Goal: Transaction & Acquisition: Subscribe to service/newsletter

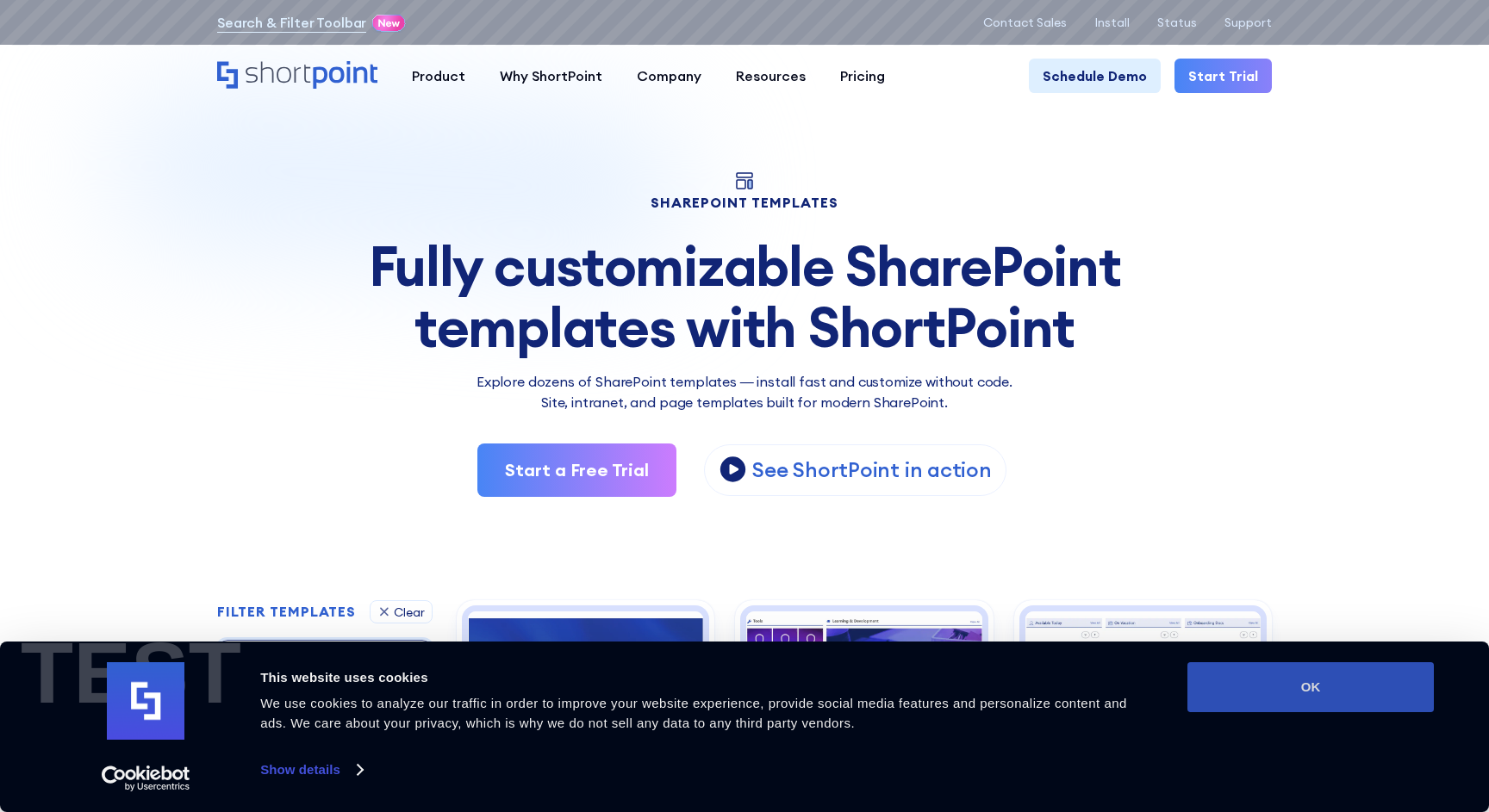
click at [1281, 698] on button "OK" at bounding box center [1311, 687] width 247 height 50
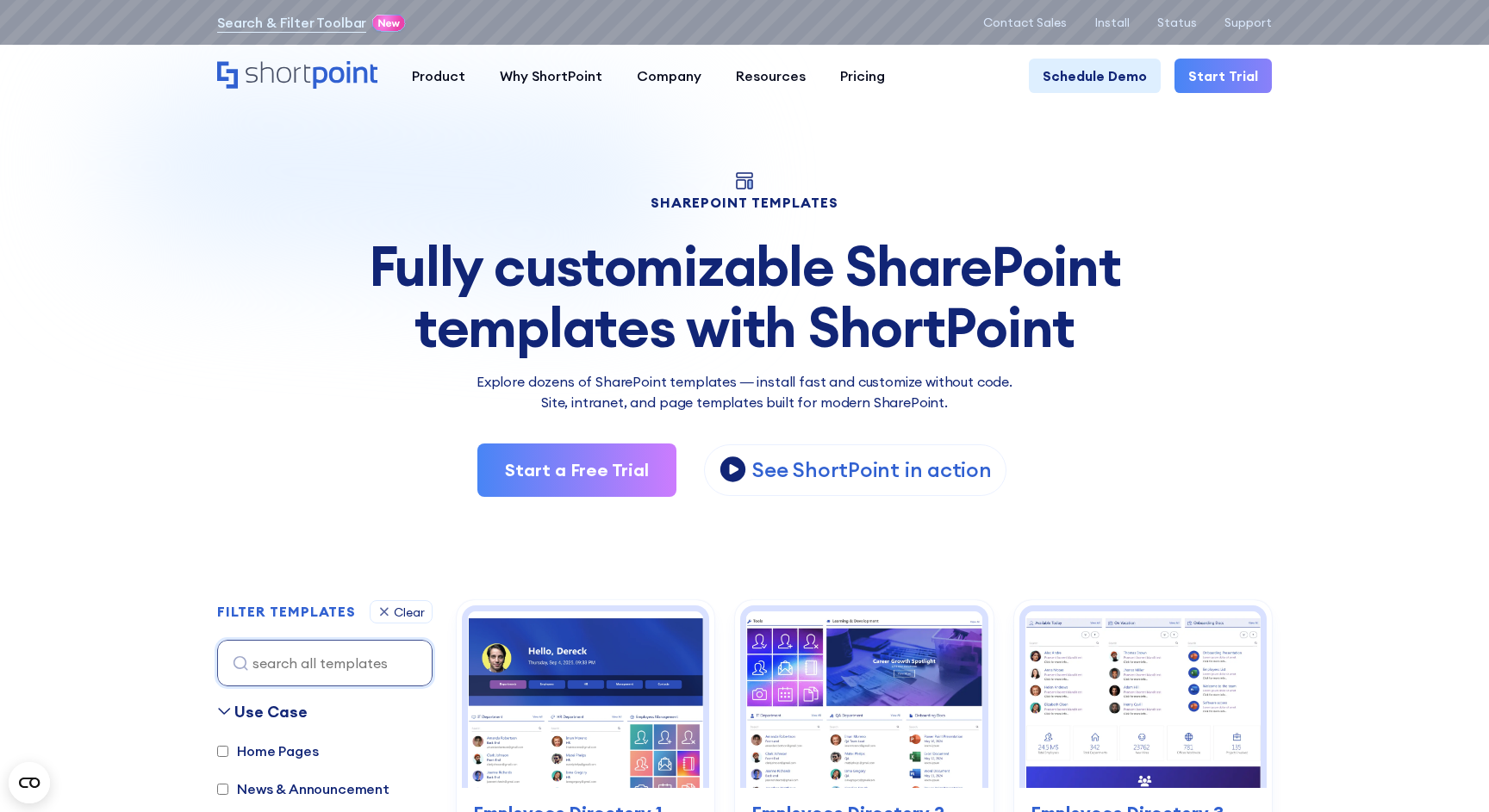
click at [1304, 381] on section "SHAREPOINT TEMPLATES Fully customizable SharePoint templates with ShortPoint Ex…" at bounding box center [744, 795] width 1489 height 1522
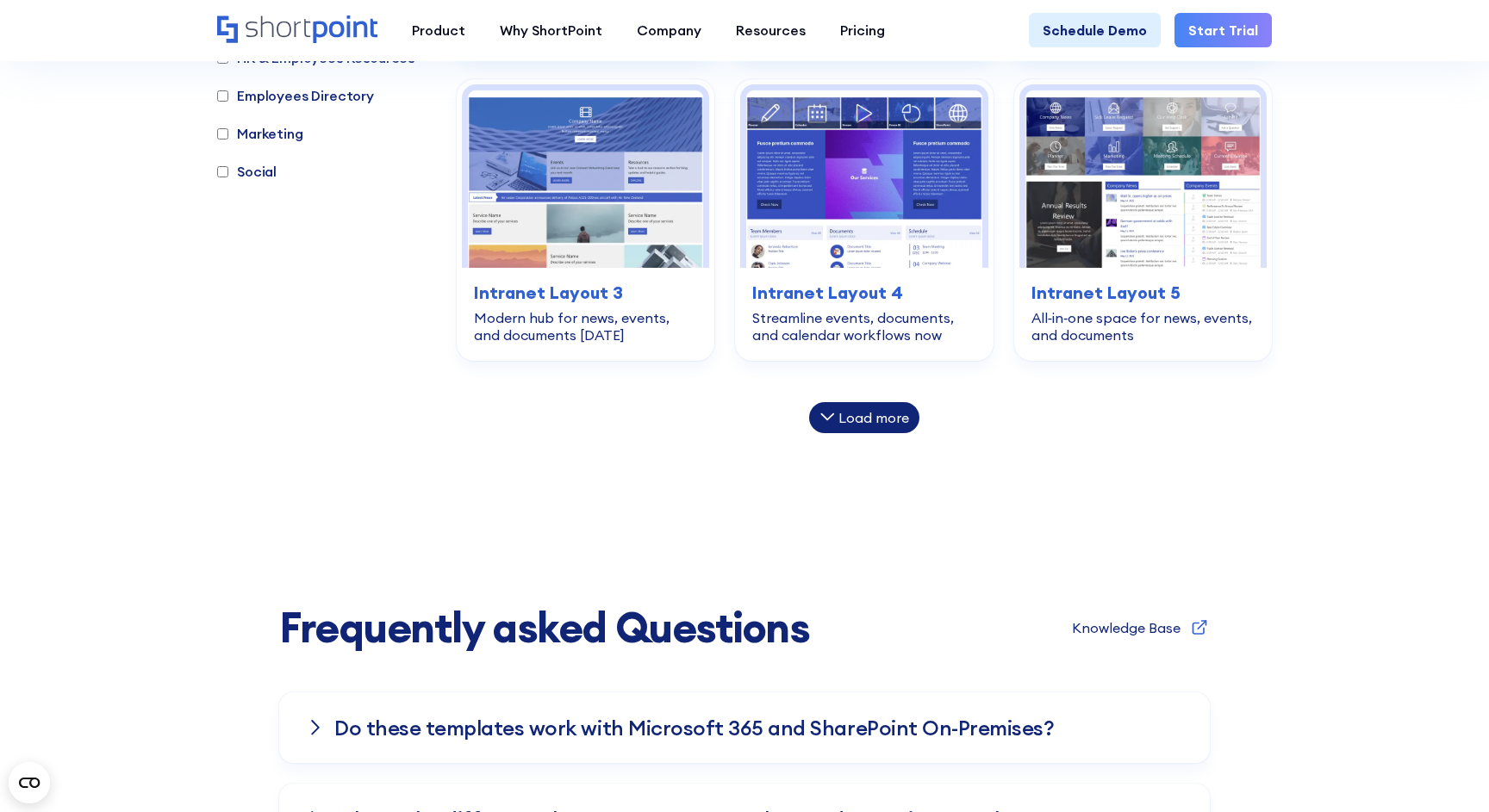
scroll to position [1127, 0]
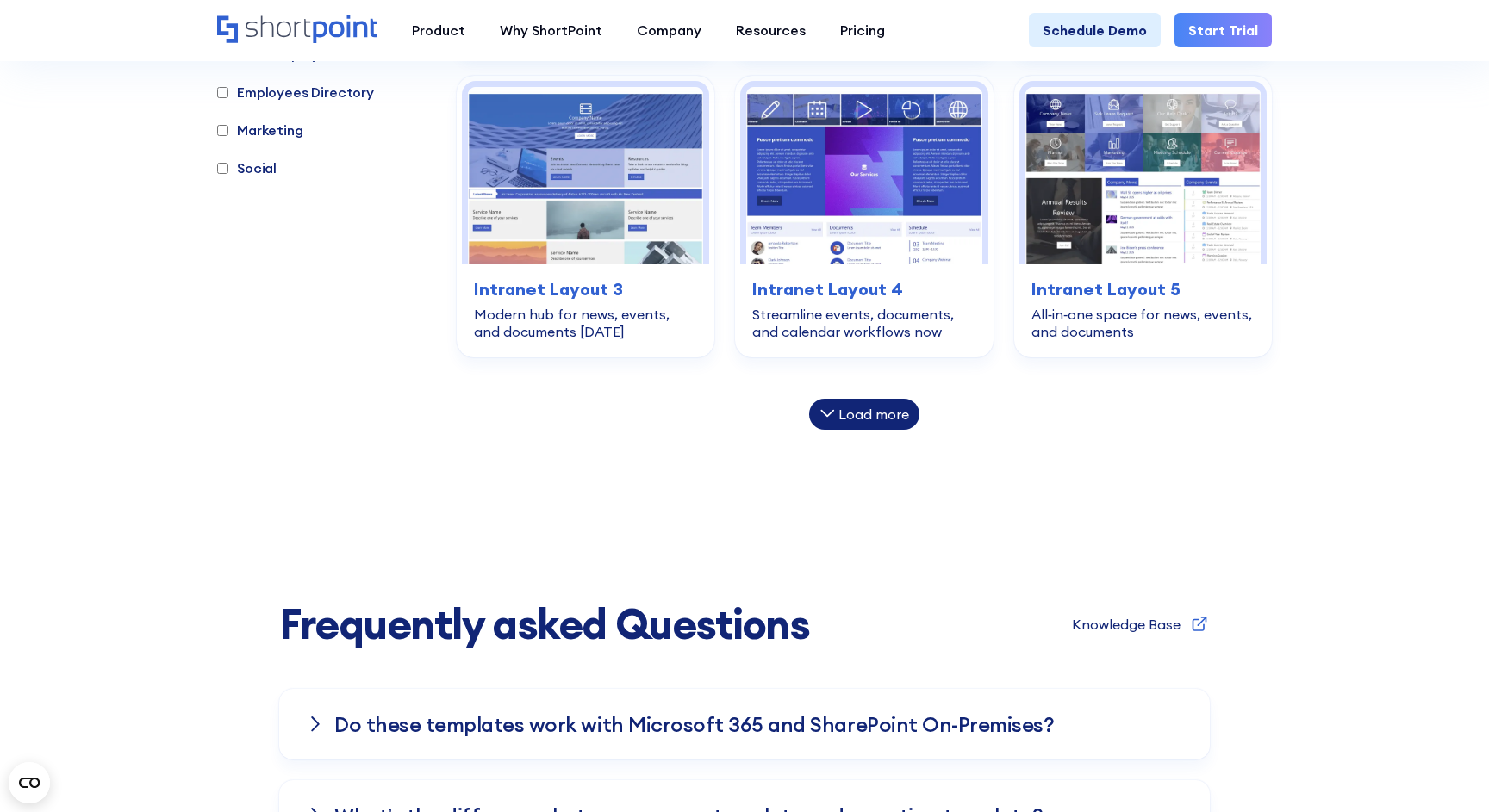
click at [884, 417] on div "Load more" at bounding box center [873, 414] width 70 height 14
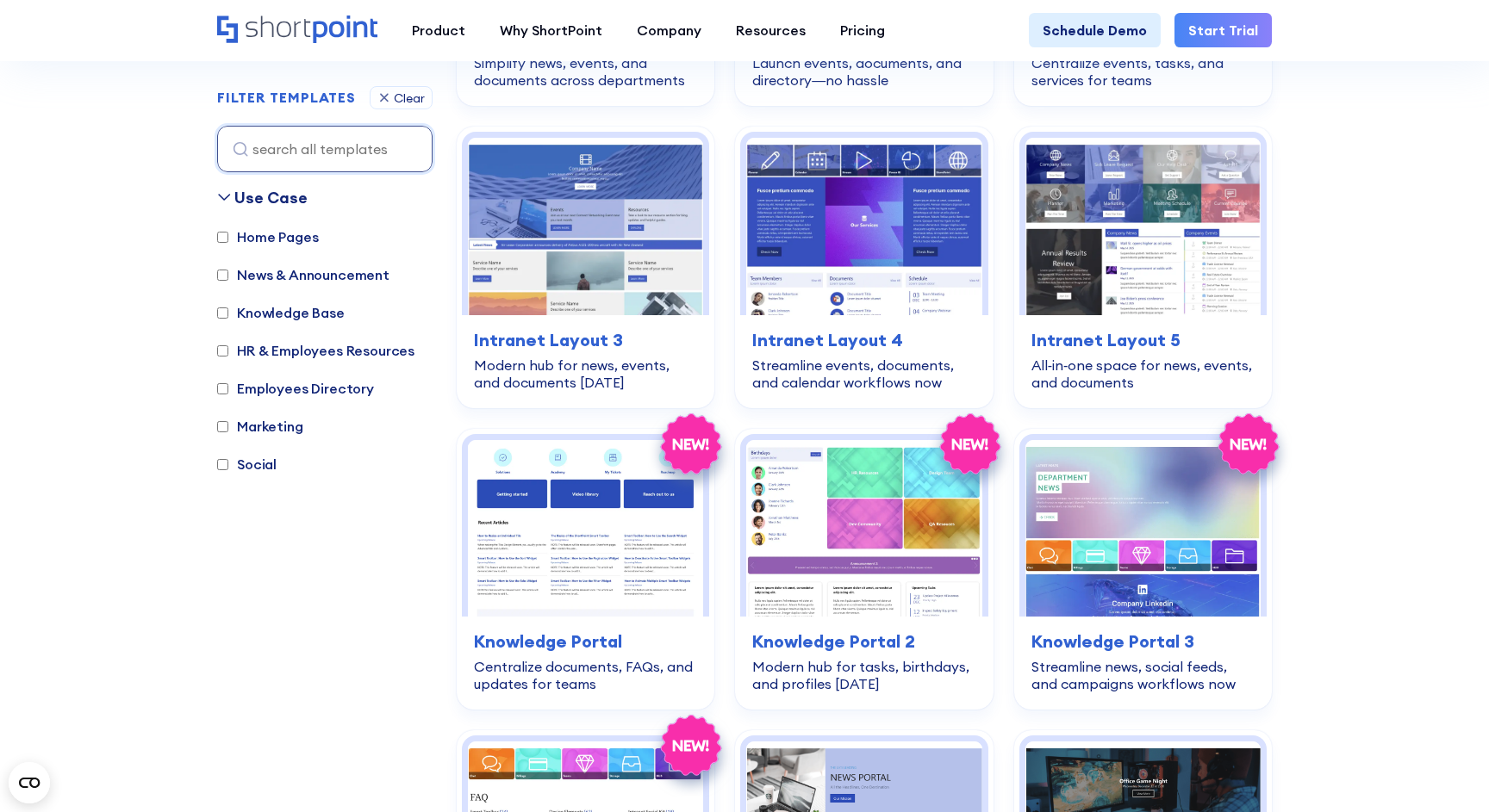
scroll to position [1078, 0]
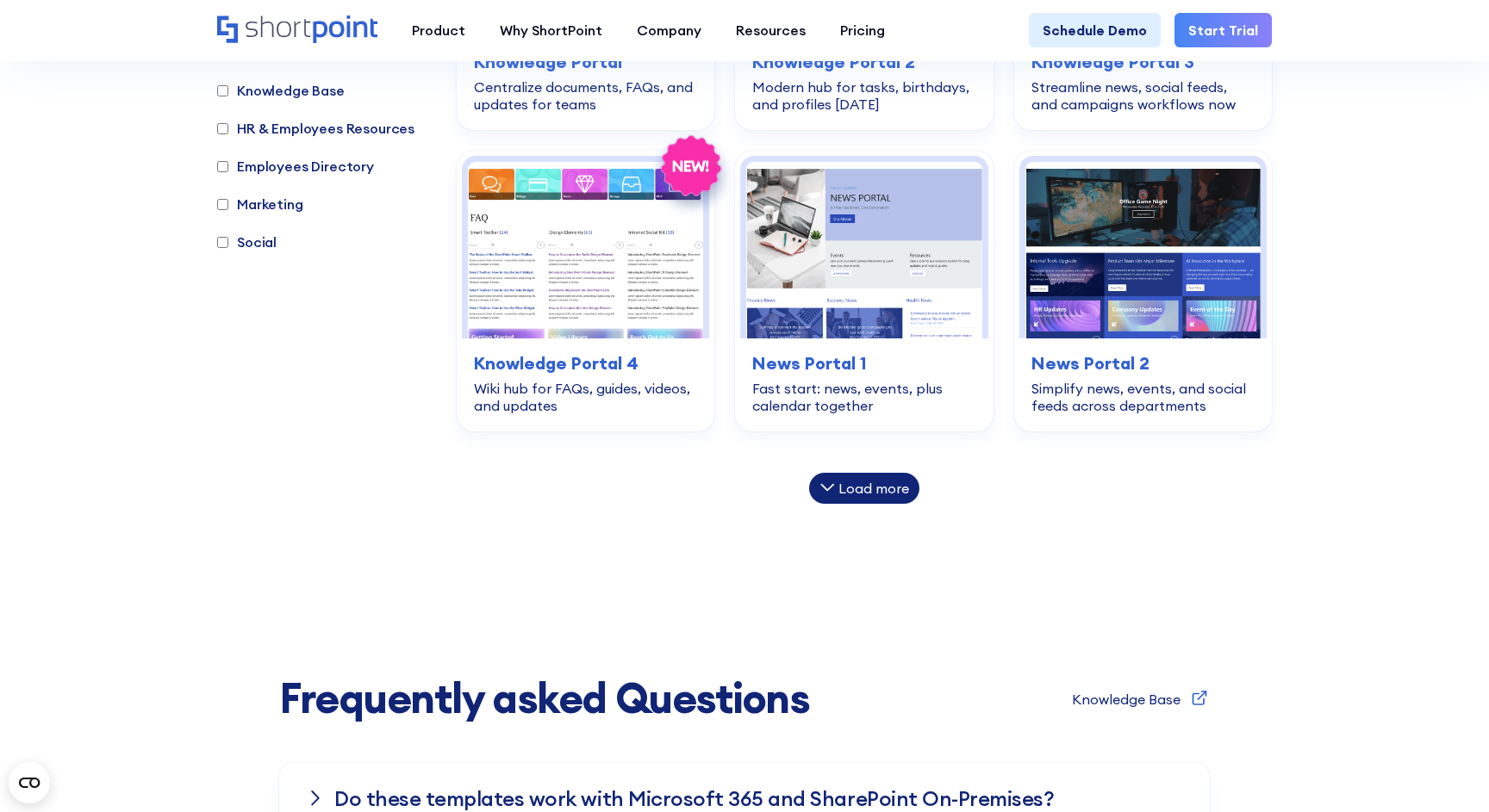
scroll to position [1657, 0]
click at [874, 501] on div "Load more" at bounding box center [864, 487] width 110 height 31
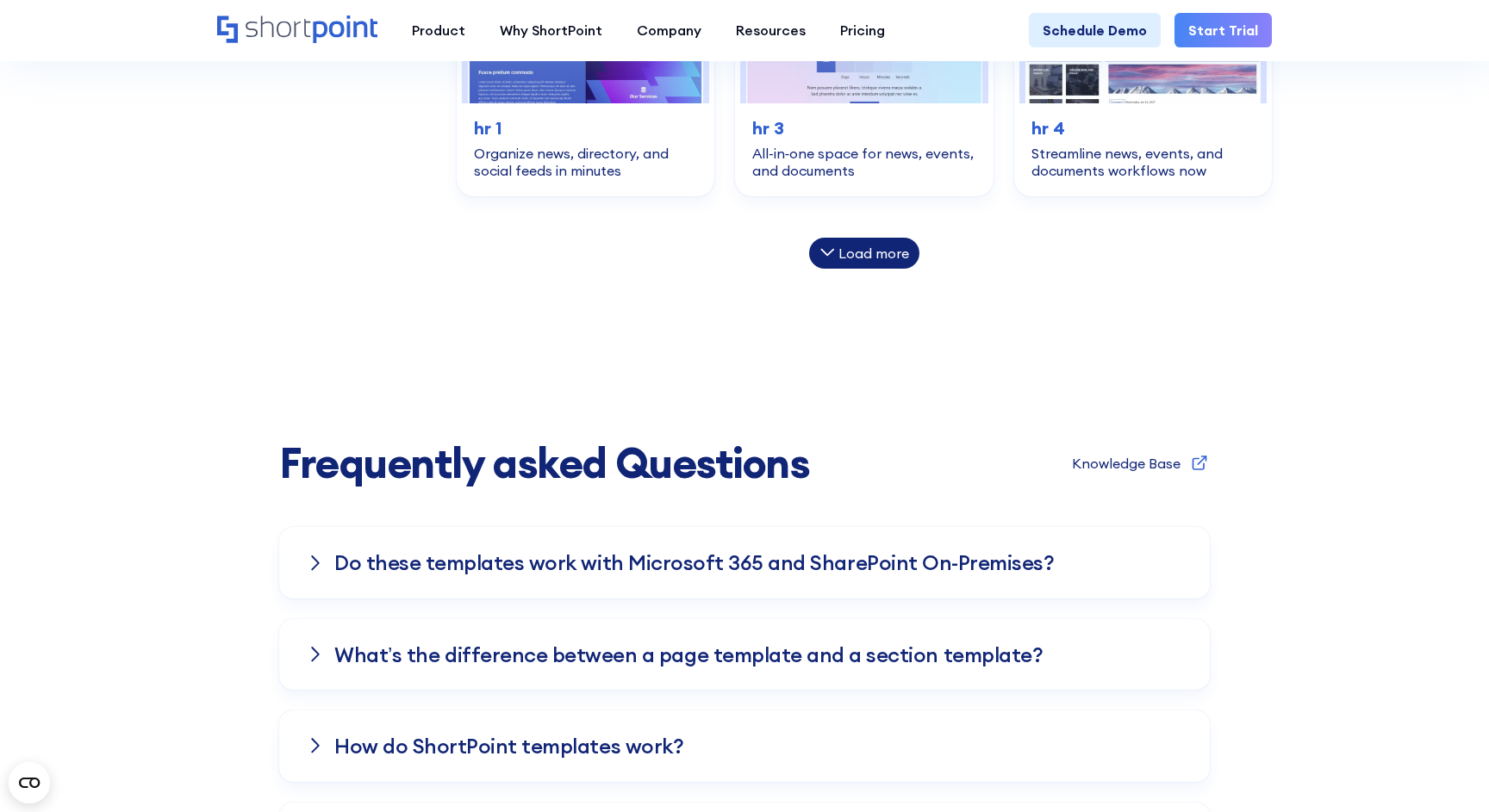
scroll to position [2460, 0]
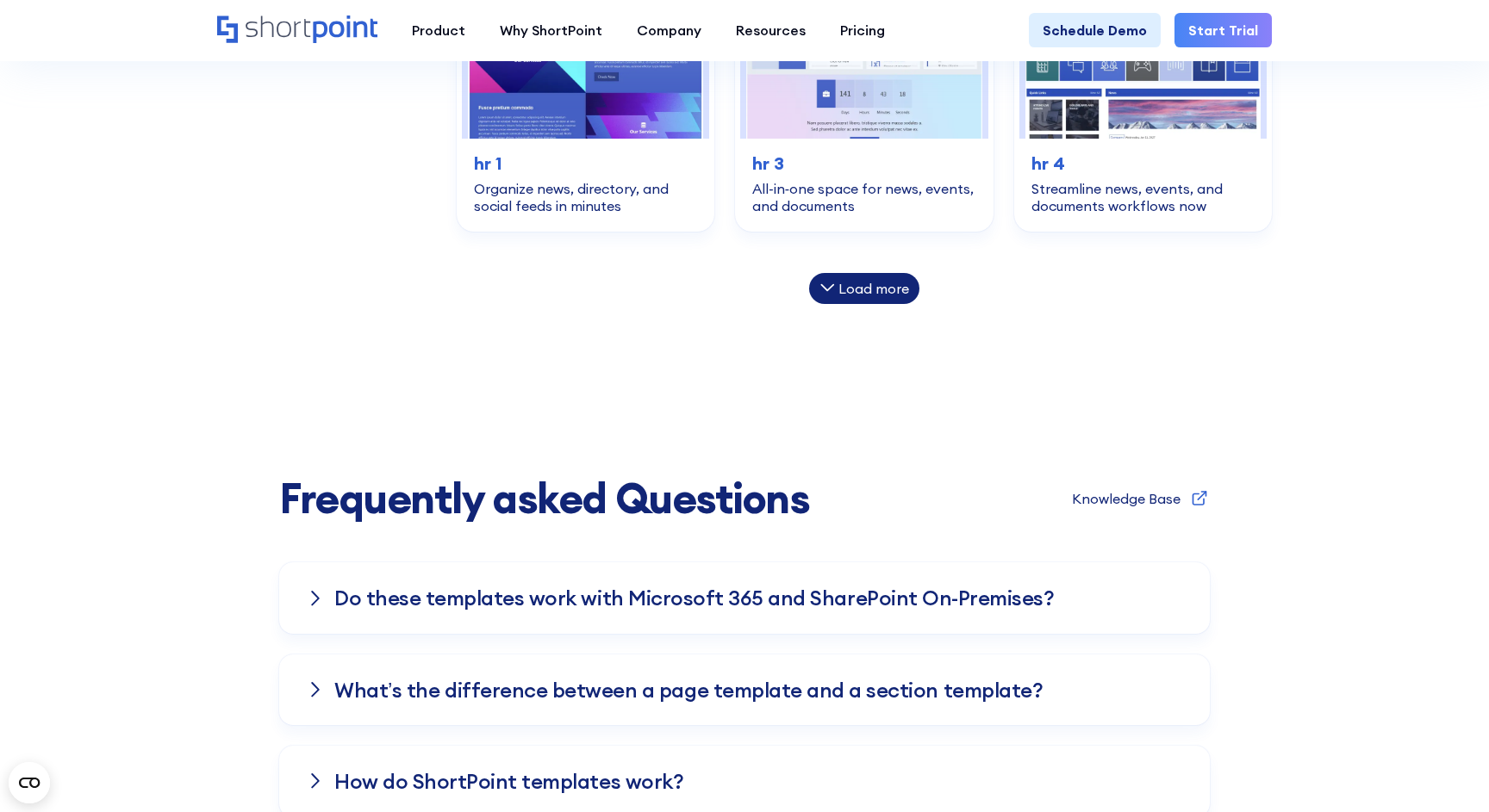
click at [874, 283] on div "Load more" at bounding box center [873, 288] width 70 height 14
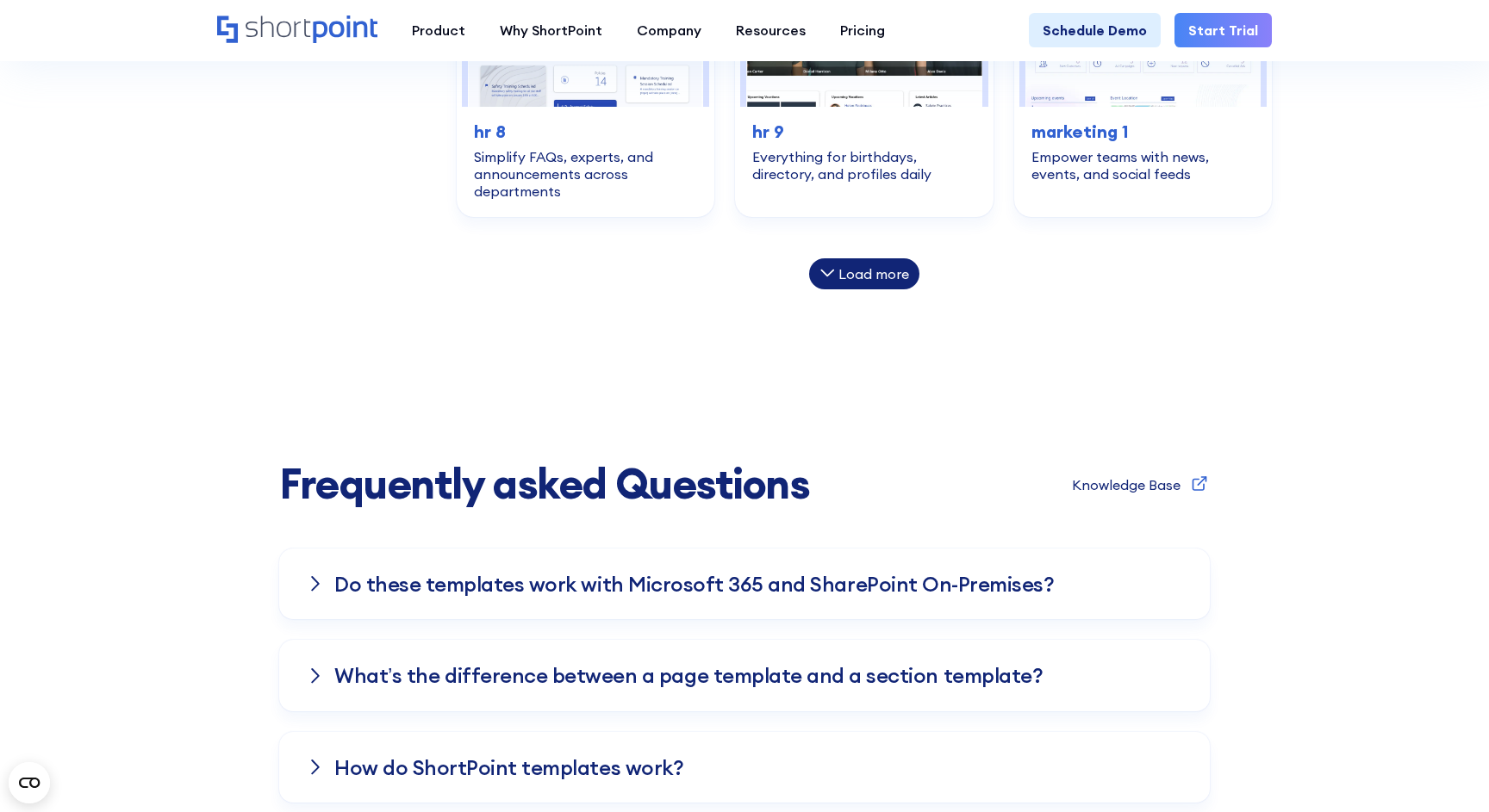
scroll to position [3165, 0]
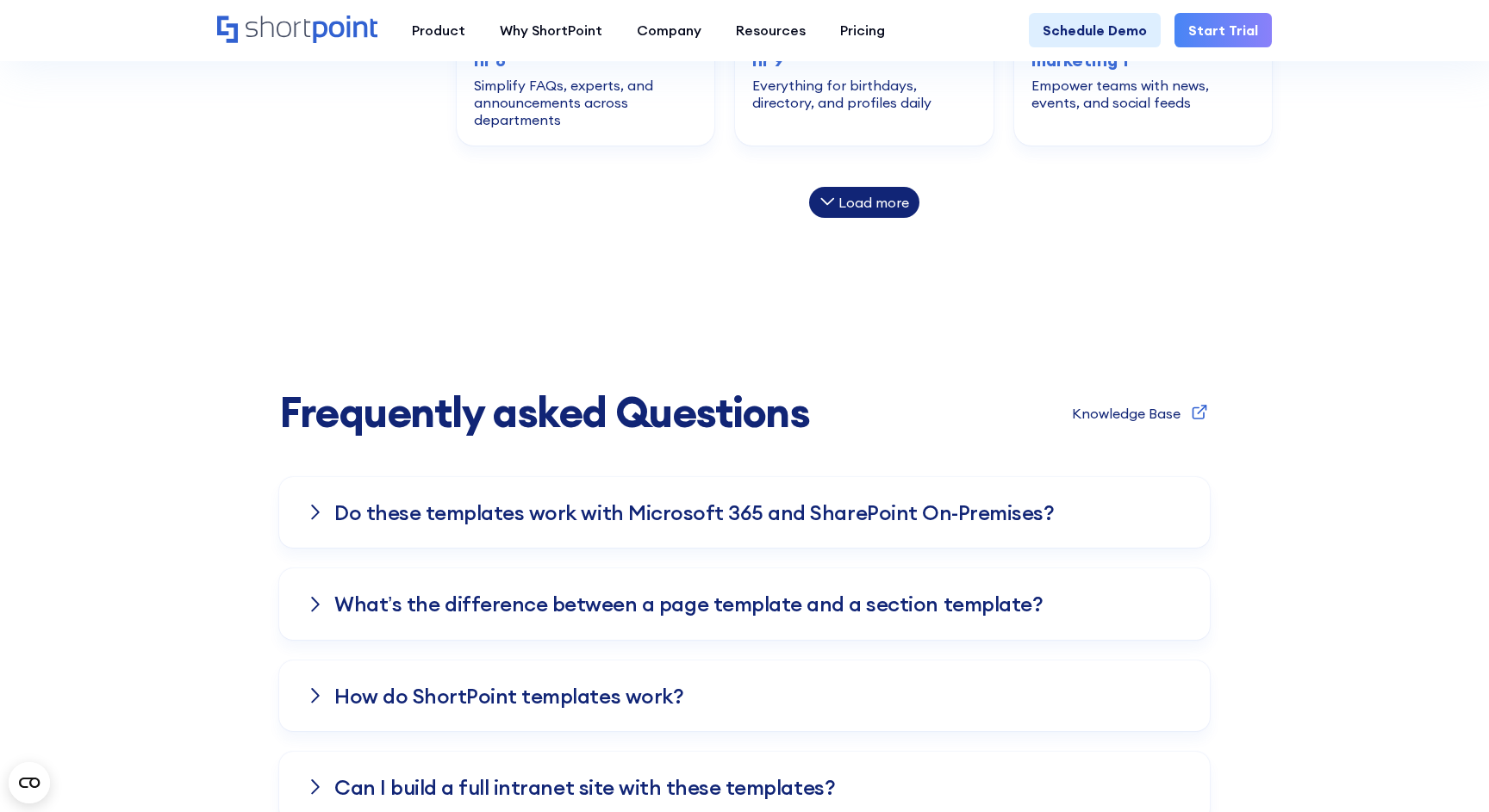
click at [866, 199] on div "Load more" at bounding box center [873, 202] width 70 height 14
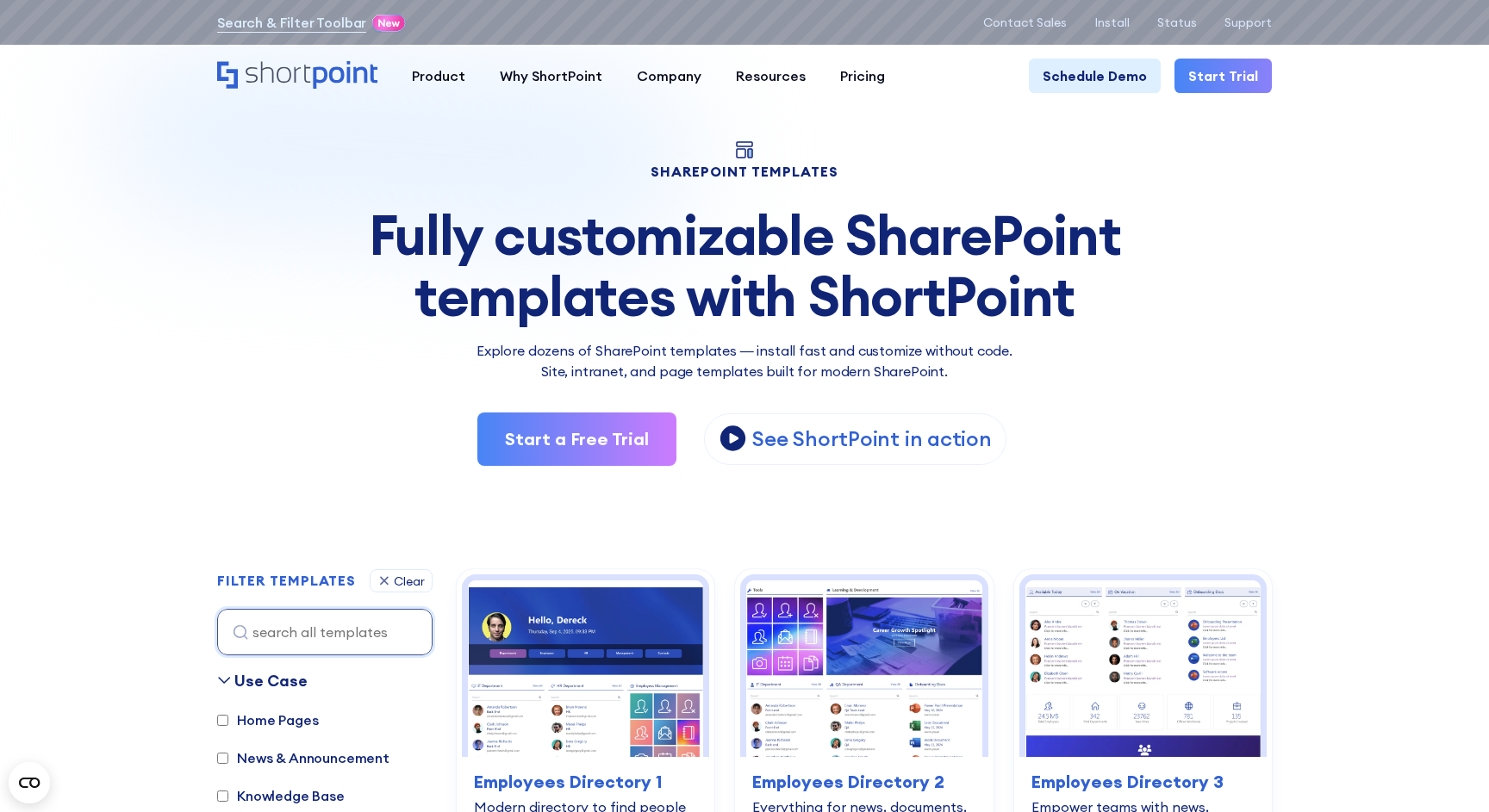
scroll to position [15, 0]
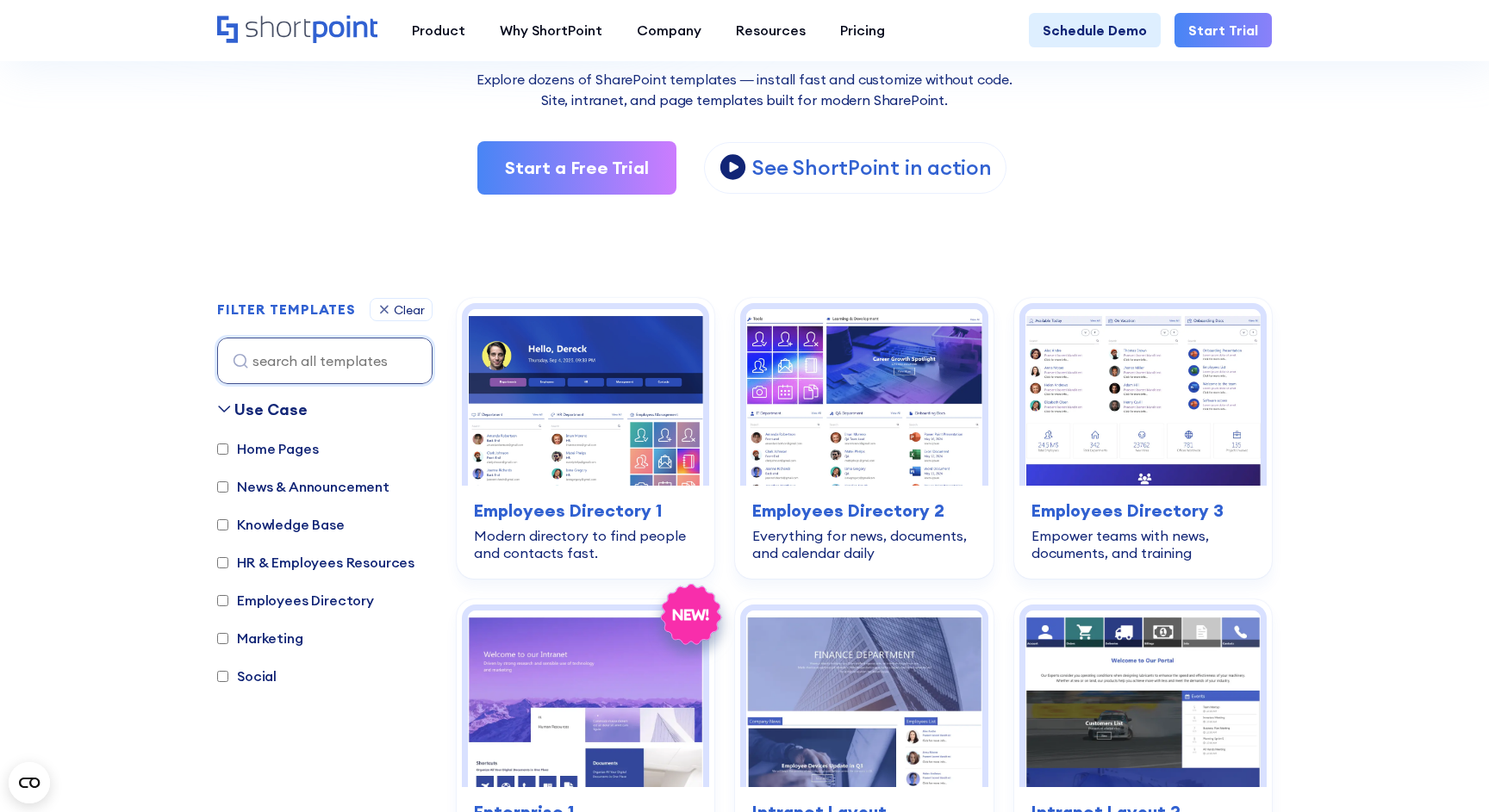
scroll to position [304, 0]
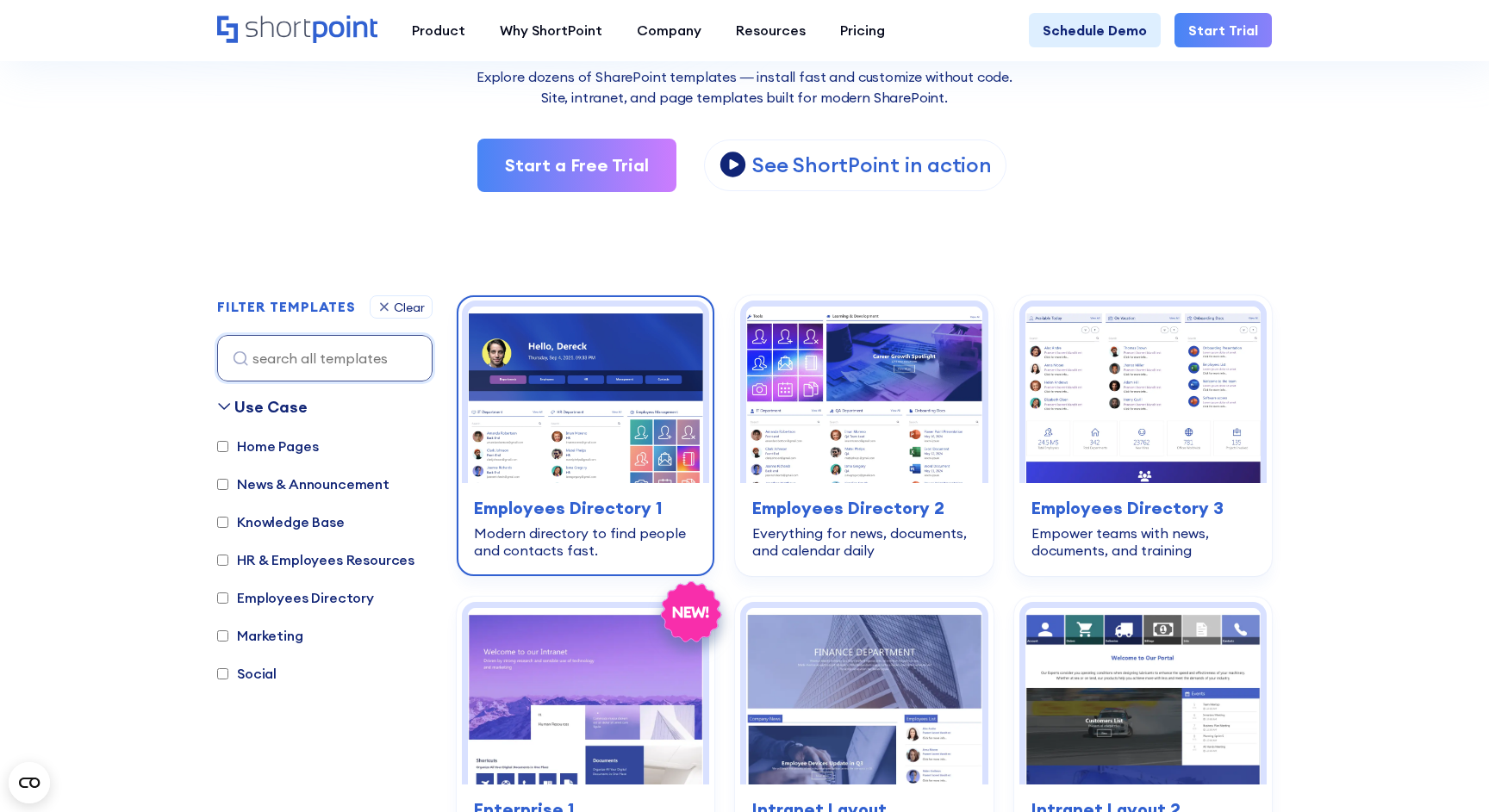
click at [573, 444] on img at bounding box center [586, 395] width 235 height 176
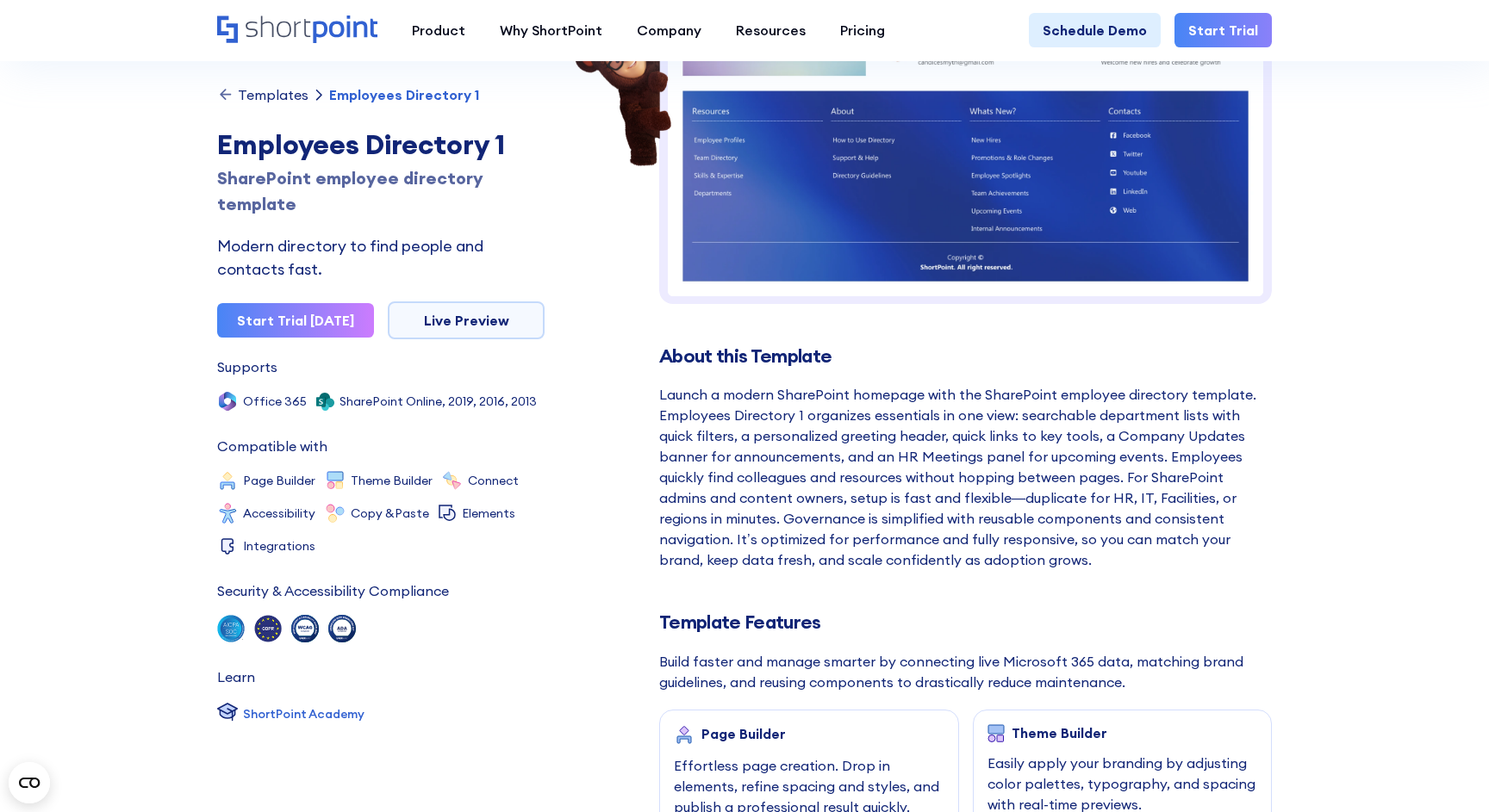
scroll to position [259, 0]
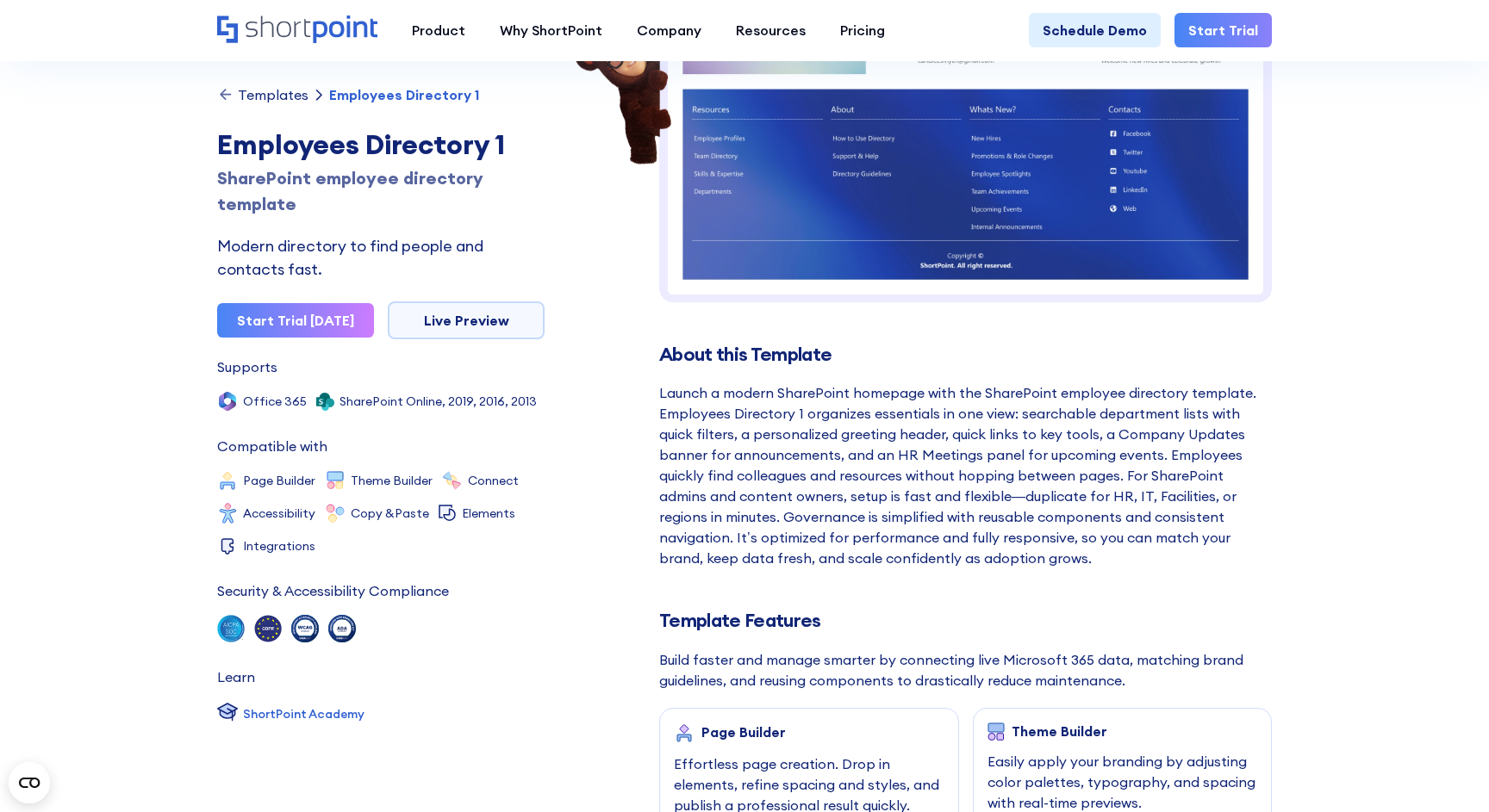
click at [794, 411] on div "Launch a modern SharePoint homepage with the SharePoint employee directory temp…" at bounding box center [964, 475] width 612 height 186
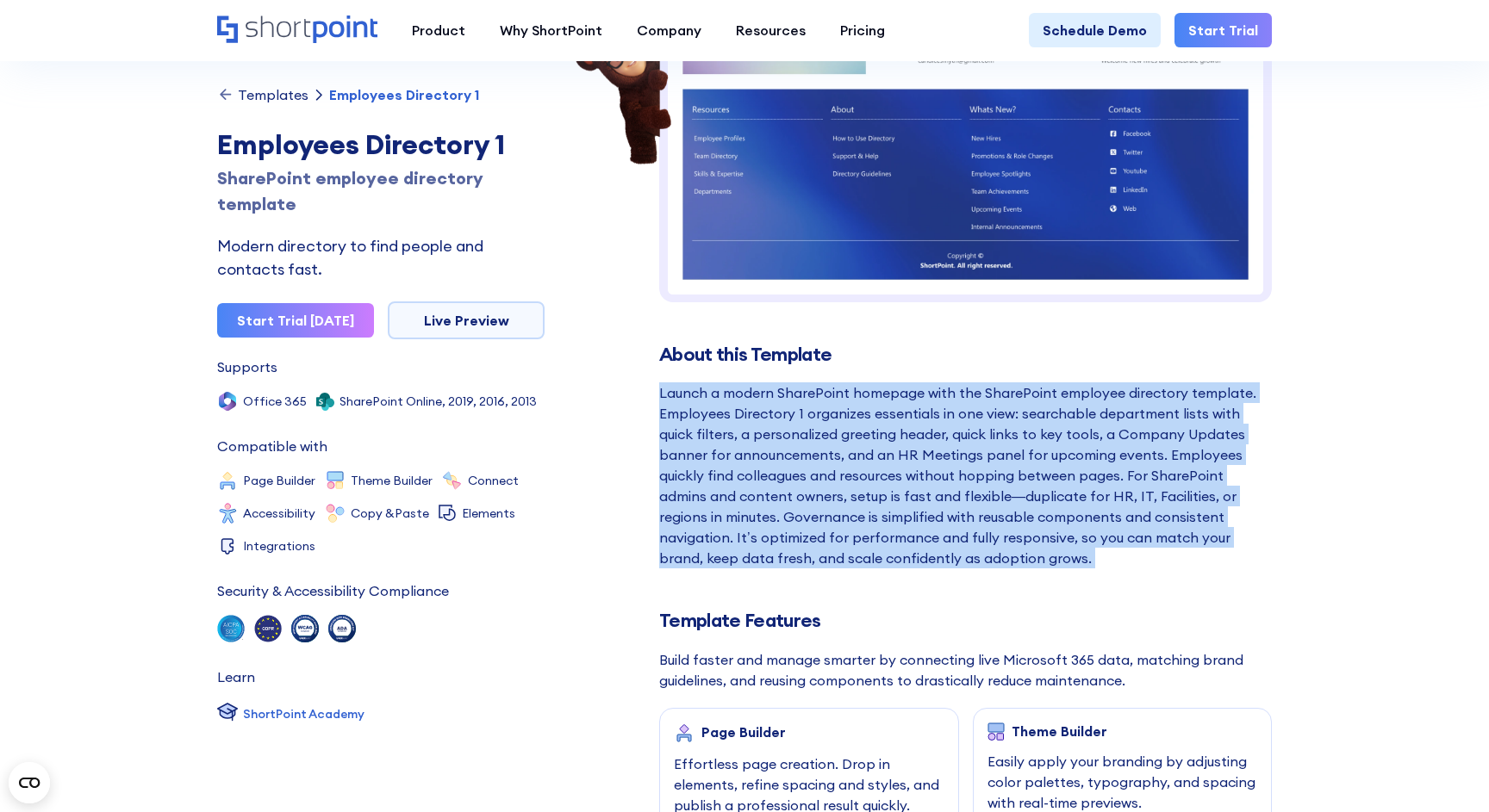
click at [794, 411] on div "Launch a modern SharePoint homepage with the SharePoint employee directory temp…" at bounding box center [964, 475] width 612 height 186
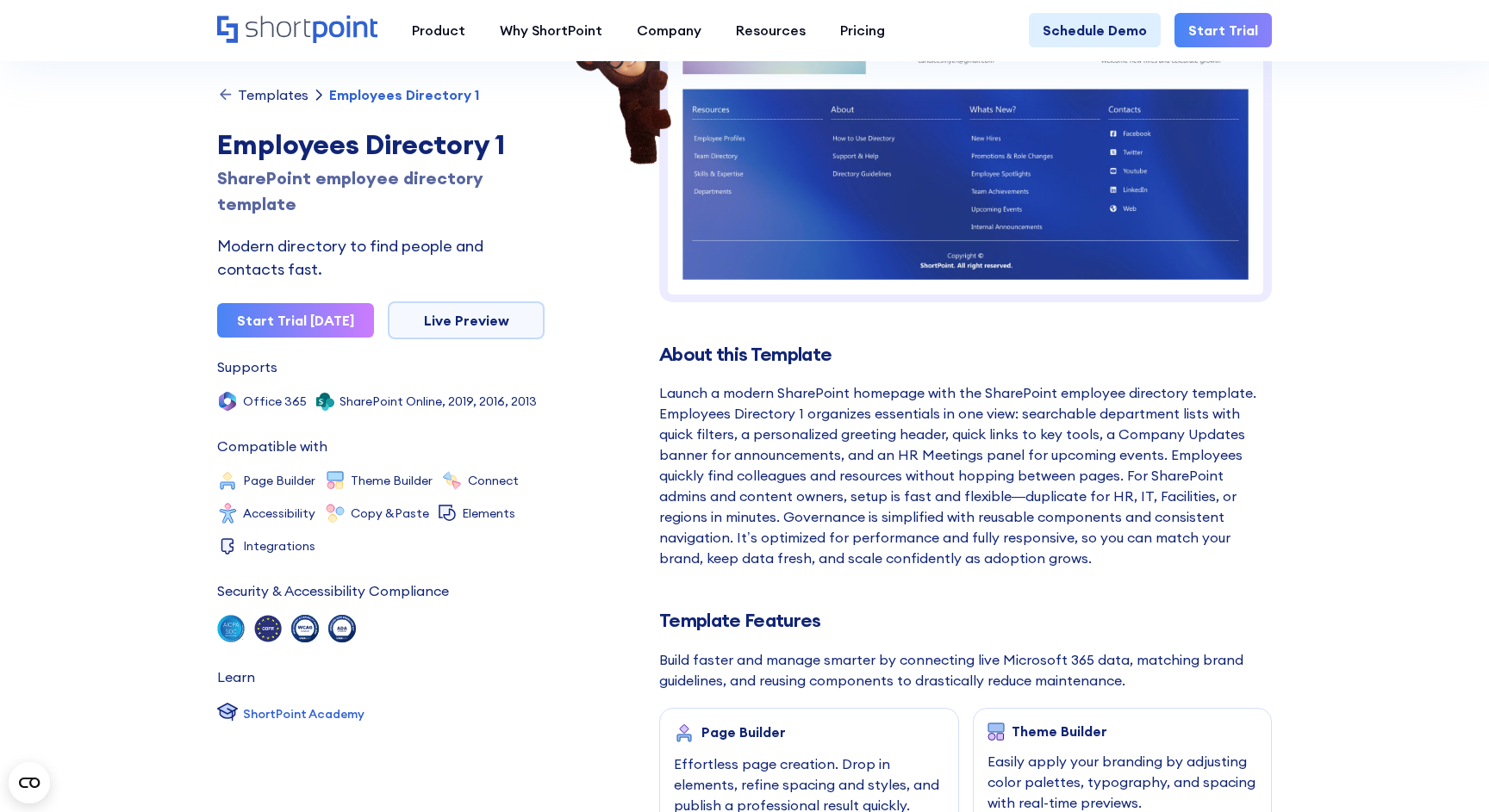
click at [868, 434] on div "Launch a modern SharePoint homepage with the SharePoint employee directory temp…" at bounding box center [964, 475] width 612 height 186
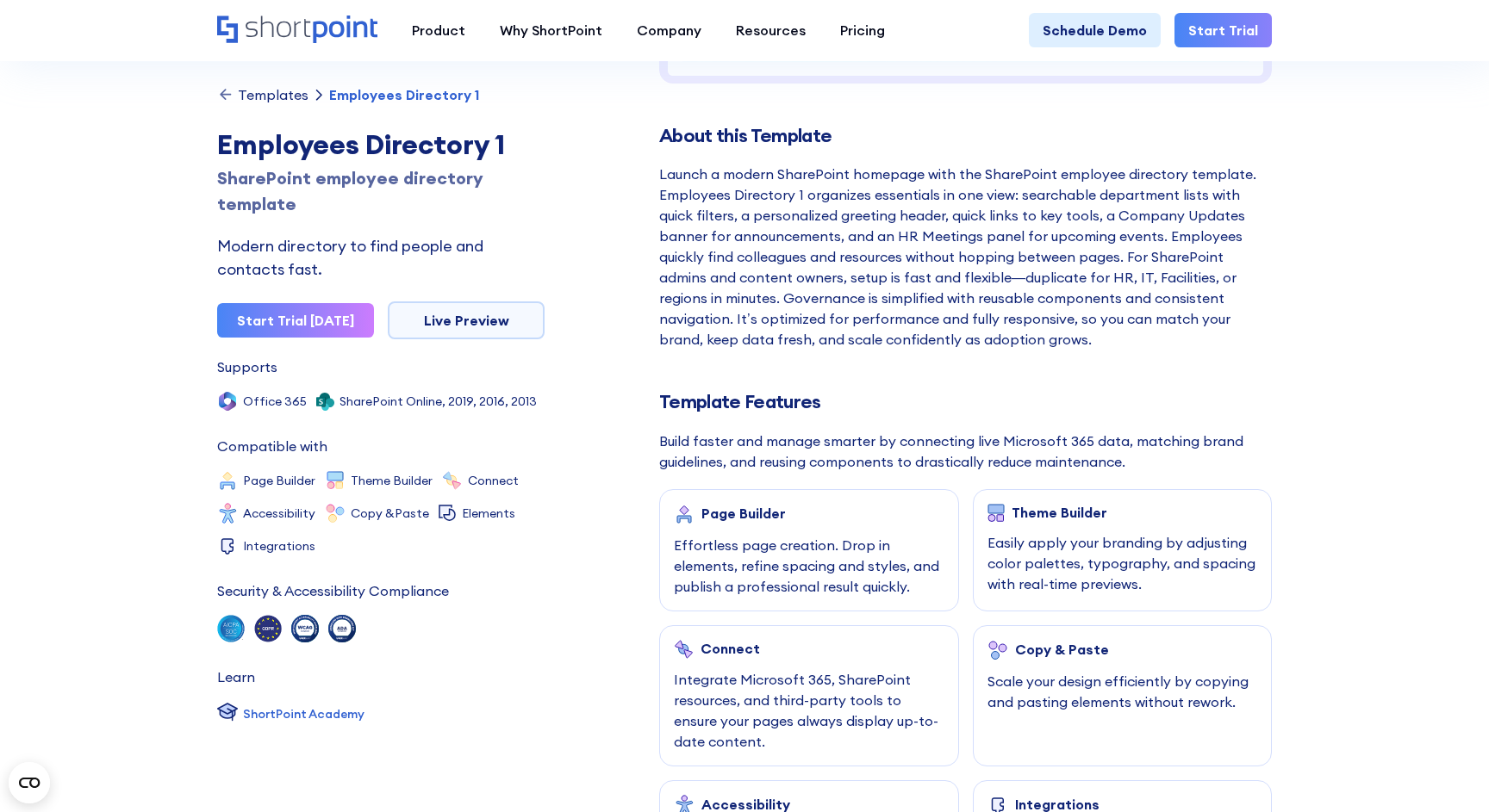
scroll to position [492, 0]
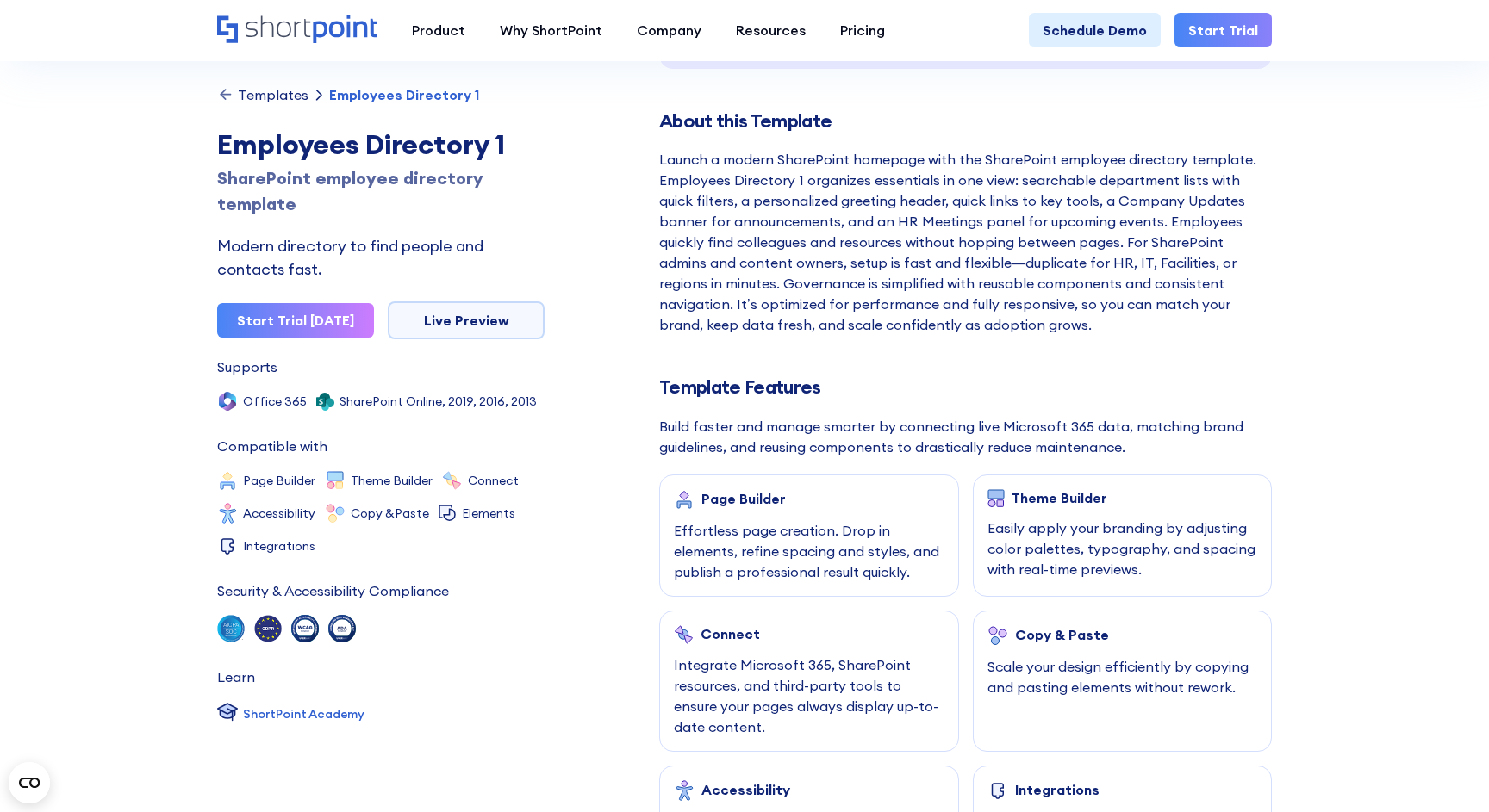
click at [817, 575] on div "Effortless page creation. Drop in elements, refine spacing and styles, and publ…" at bounding box center [809, 550] width 270 height 62
click at [823, 551] on div "Effortless page creation. Drop in elements, refine spacing and styles, and publ…" at bounding box center [809, 550] width 270 height 62
click at [1096, 538] on div "Easily apply your branding by adjusting color palettes, typography, and spacing…" at bounding box center [1122, 548] width 270 height 62
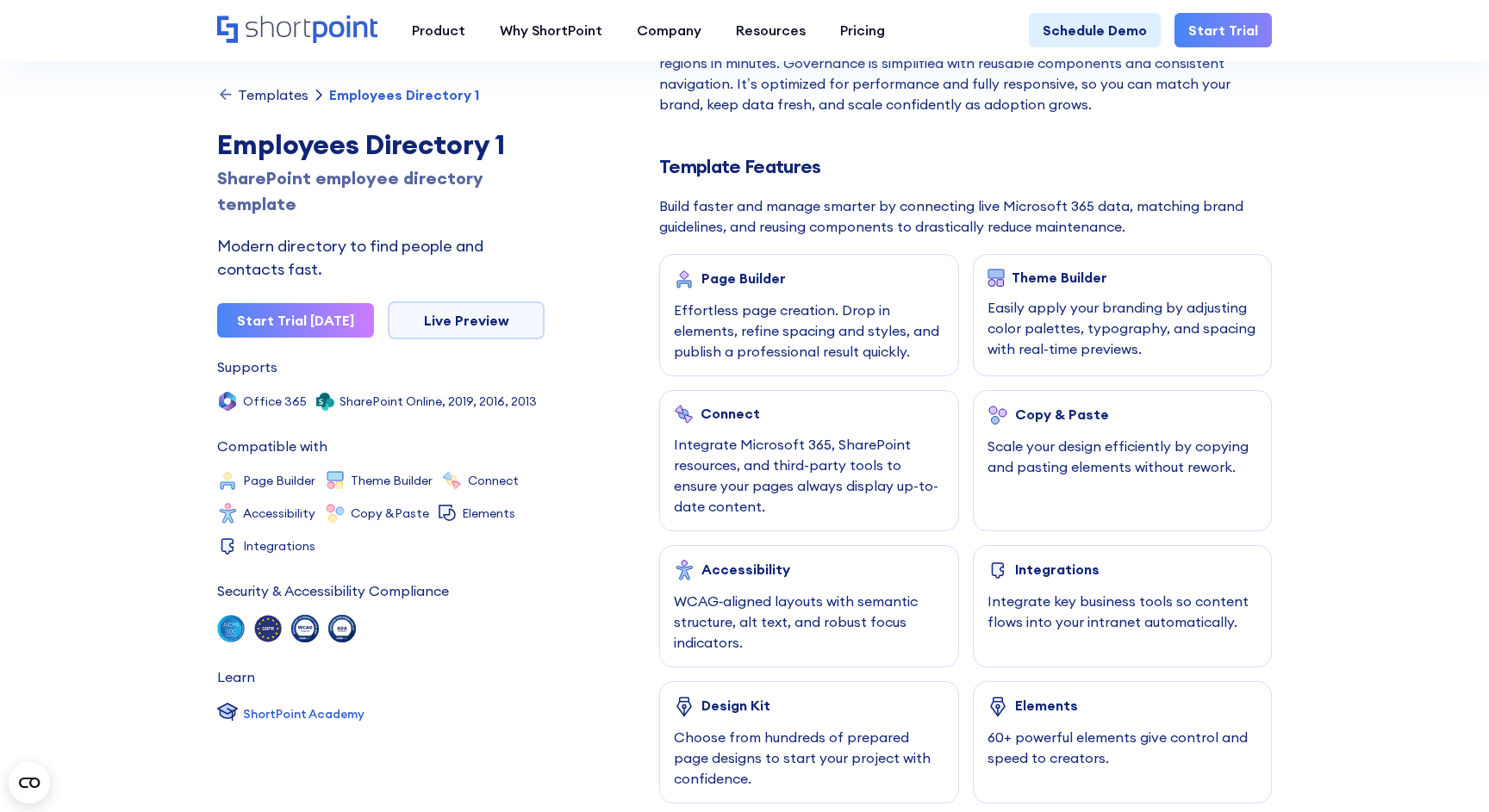
scroll to position [719, 0]
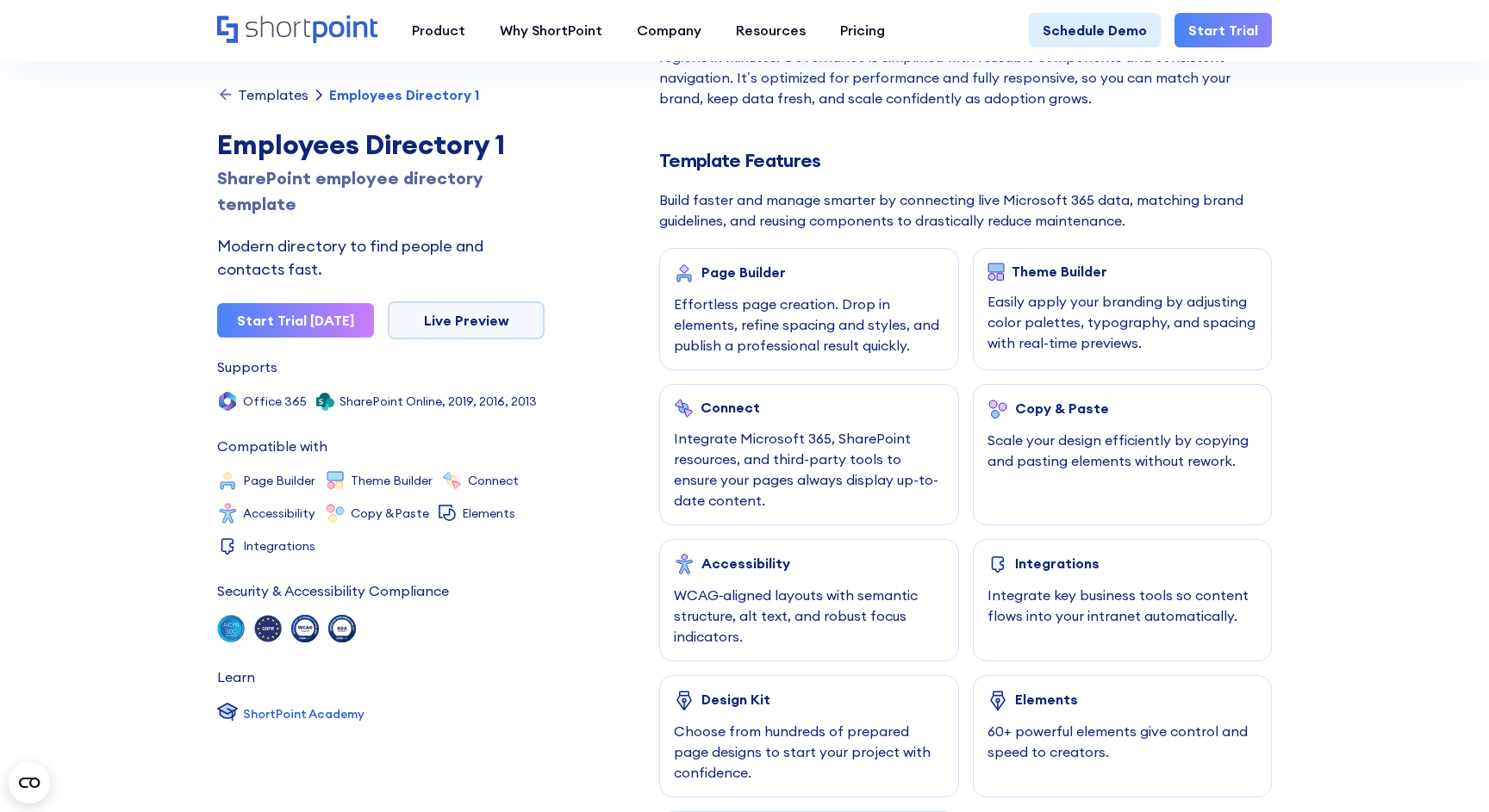
click at [929, 393] on div "Connect Integrate Microsoft 365, SharePoint resources, and third-party tools to…" at bounding box center [809, 454] width 300 height 141
click at [789, 393] on div "Connect Integrate Microsoft 365, SharePoint resources, and third-party tools to…" at bounding box center [809, 454] width 300 height 141
click at [962, 621] on div "Page Builder Effortless page creation. Drop in elements, refine spacing and sty…" at bounding box center [964, 578] width 612 height 661
click at [1079, 620] on div "Integrate key business tools so content flows into your intranet automatically." at bounding box center [1122, 605] width 270 height 42
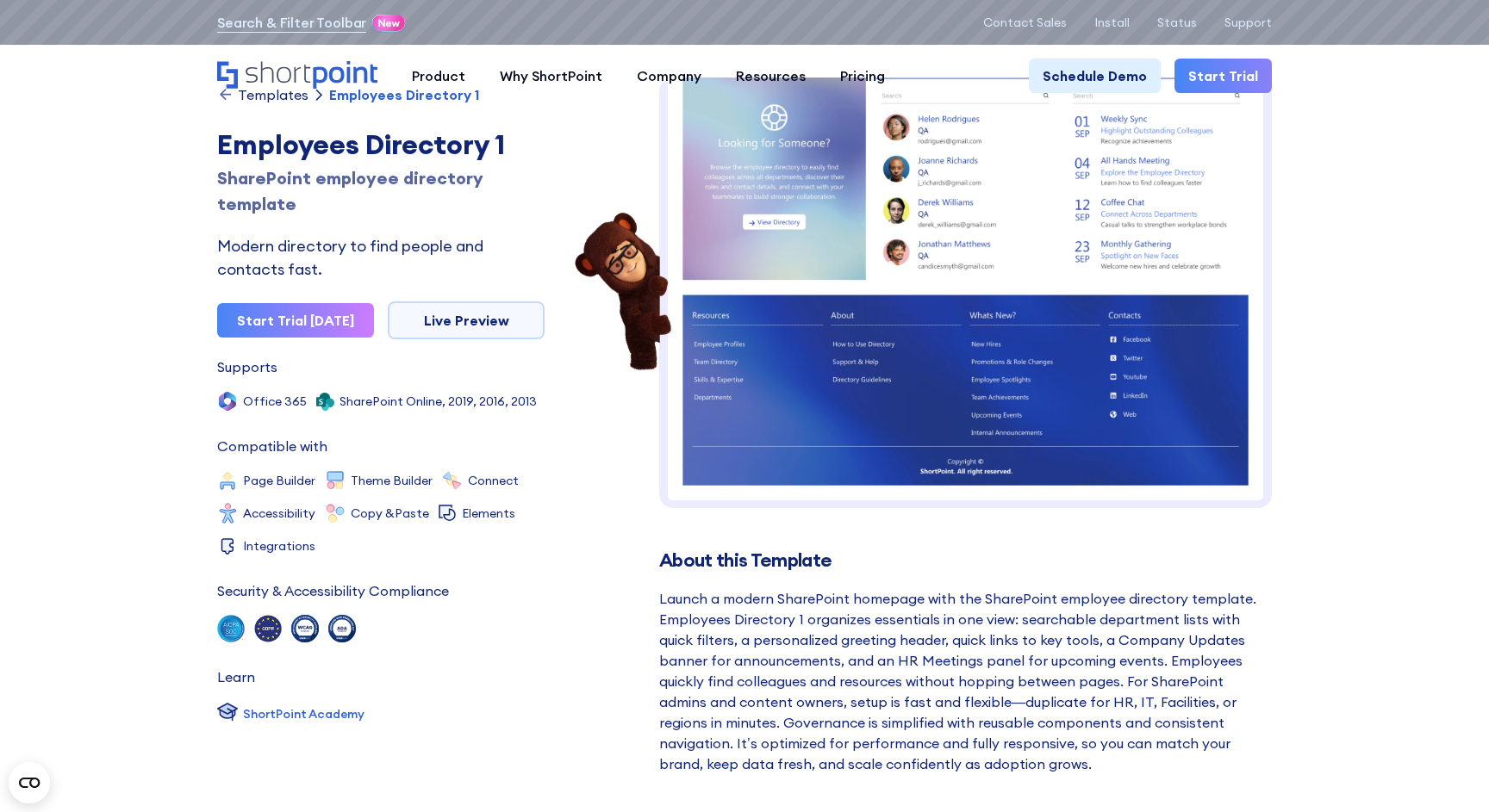
scroll to position [0, 0]
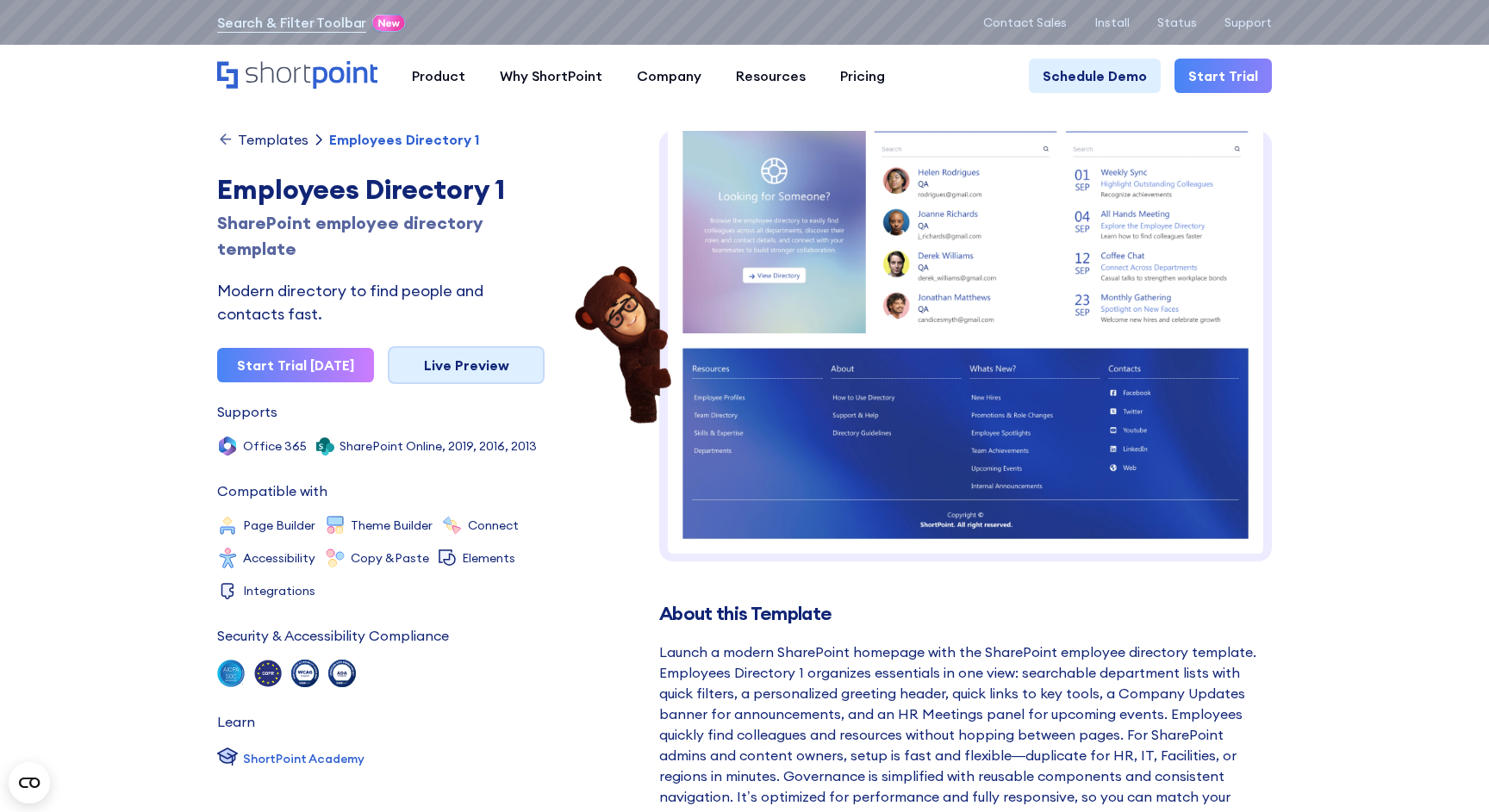
click at [472, 363] on link "Live Preview" at bounding box center [466, 365] width 157 height 38
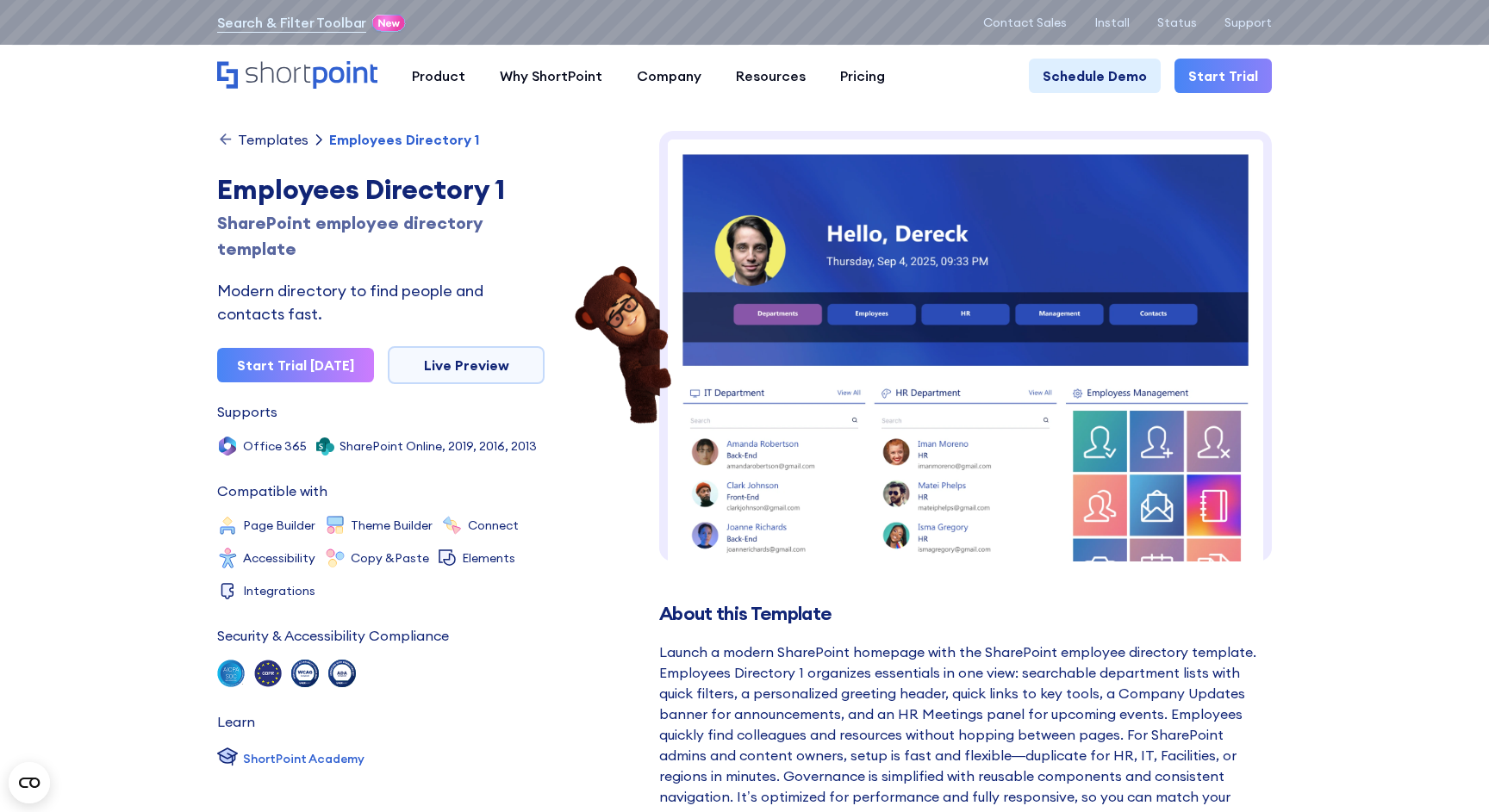
click at [247, 138] on div "Templates" at bounding box center [273, 139] width 70 height 14
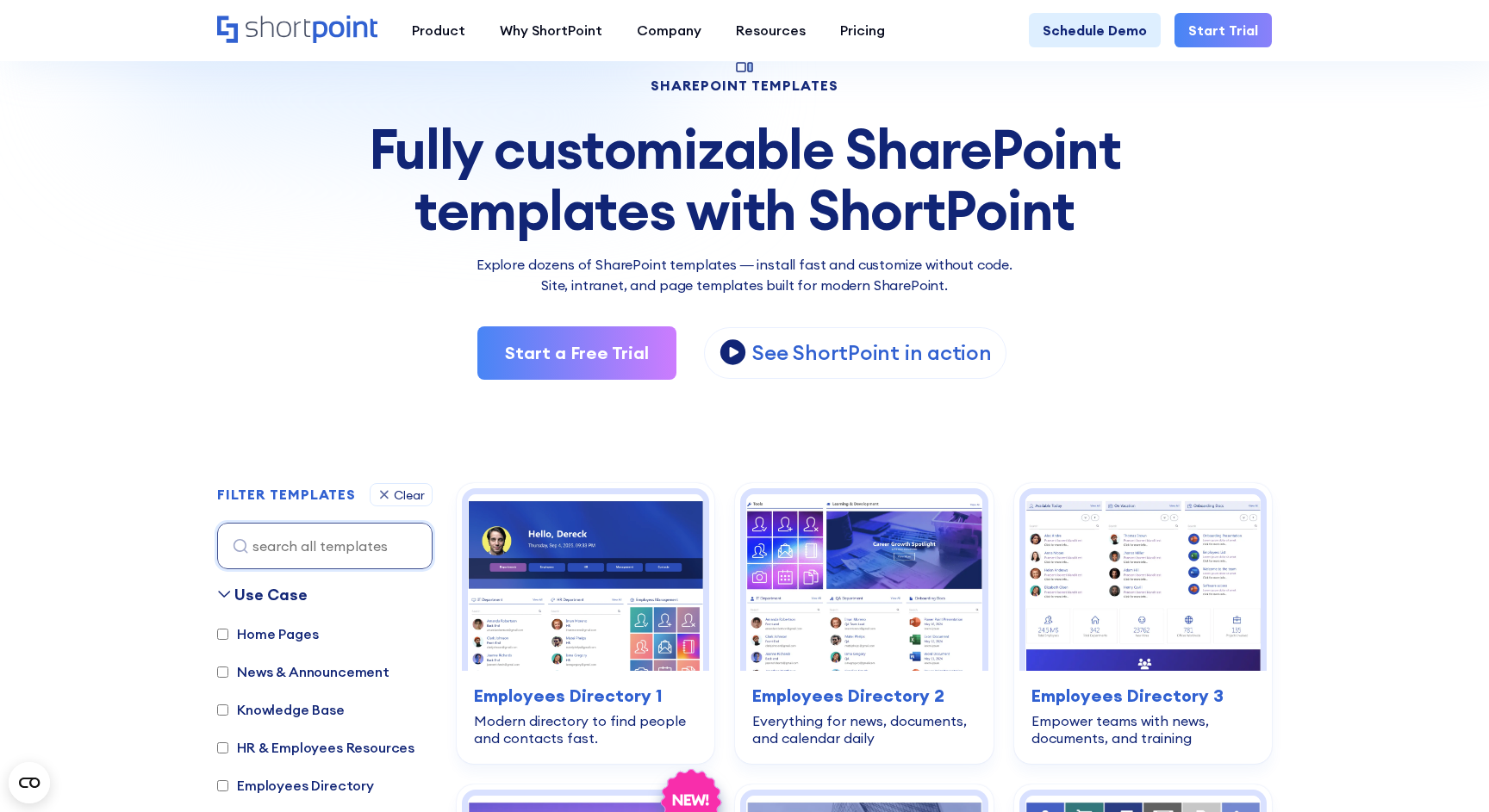
scroll to position [177, 0]
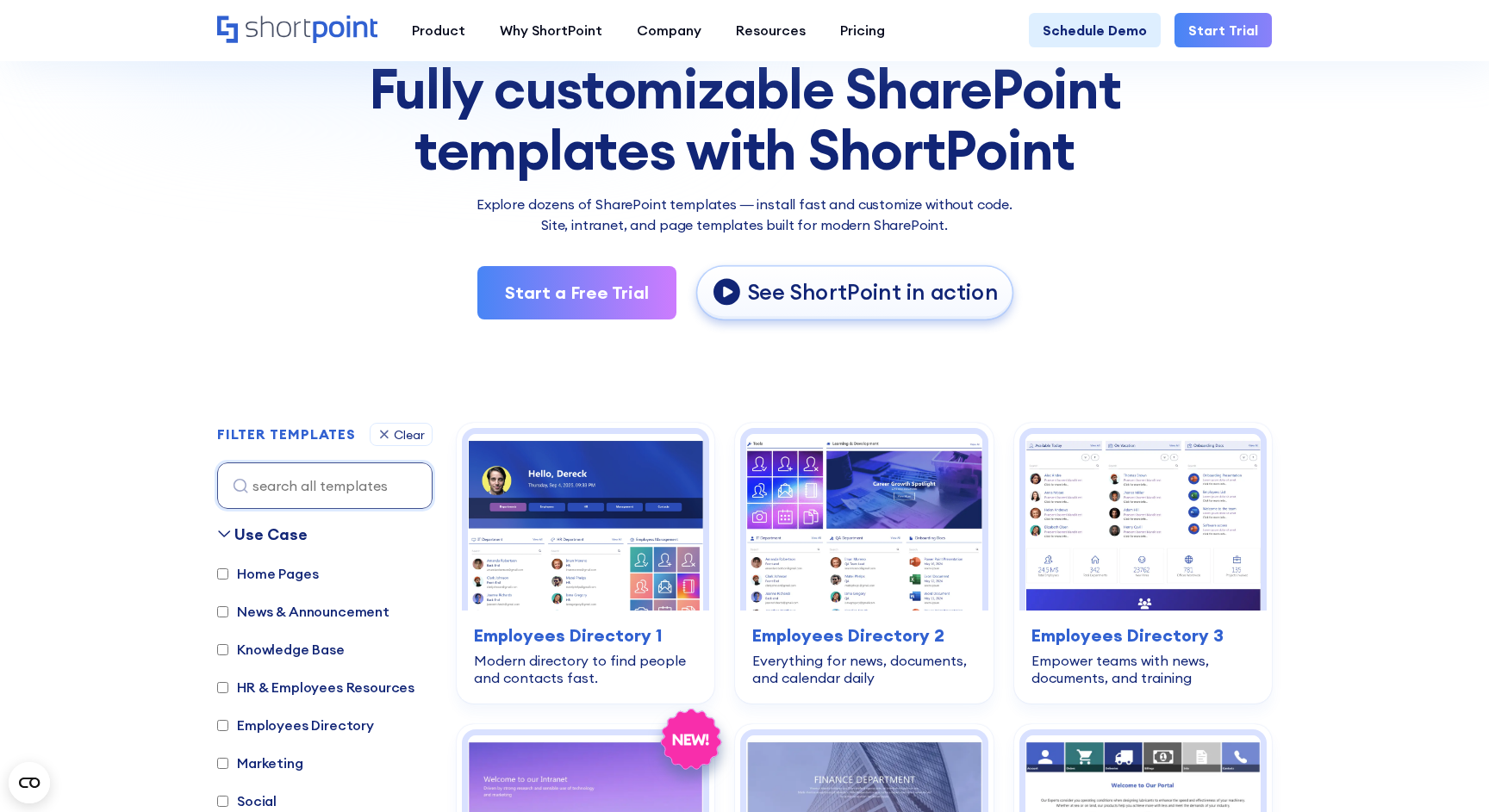
click at [874, 292] on p "See ShortPoint in action" at bounding box center [872, 293] width 251 height 28
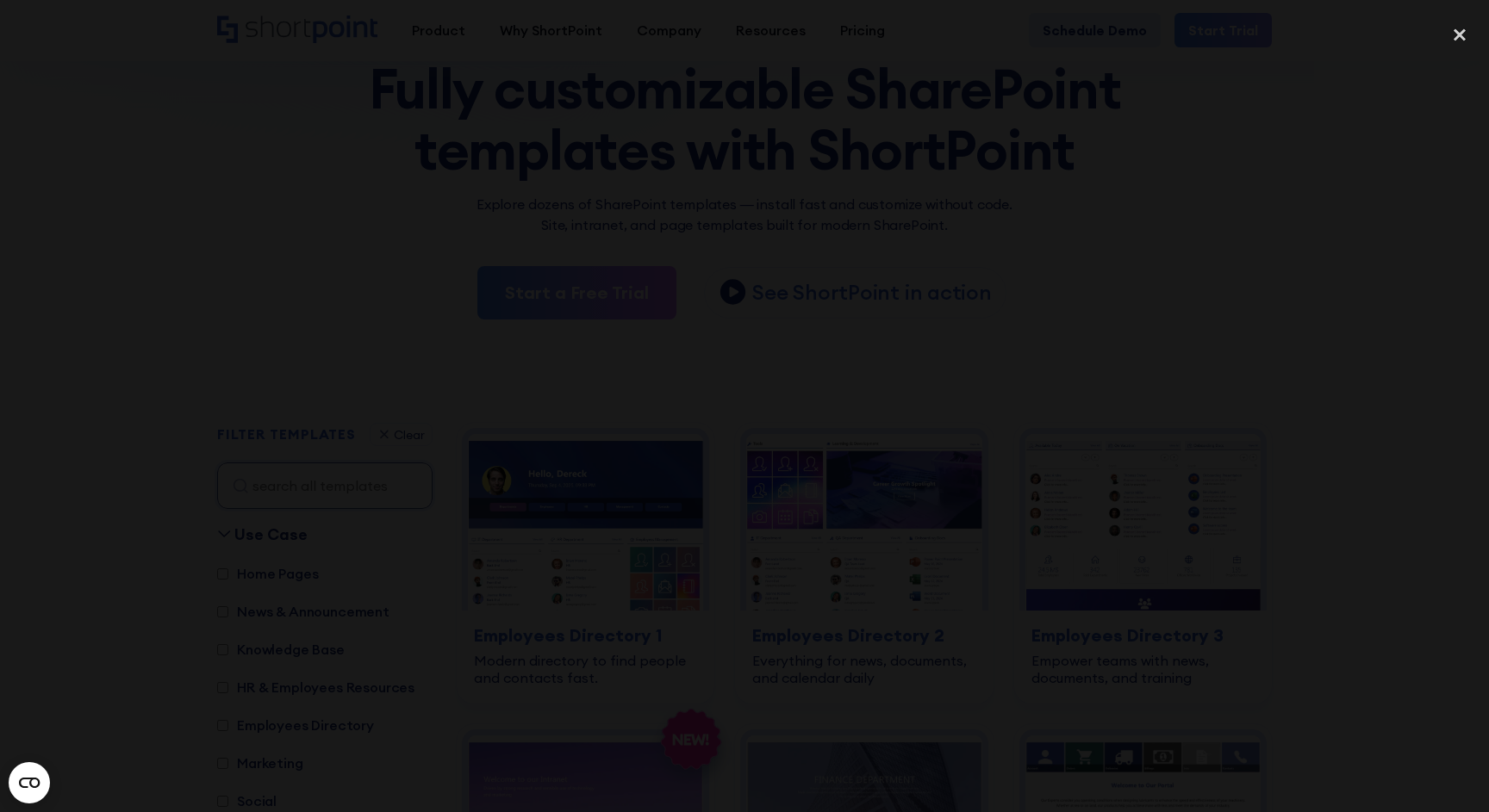
click at [1313, 364] on div at bounding box center [744, 406] width 1489 height 780
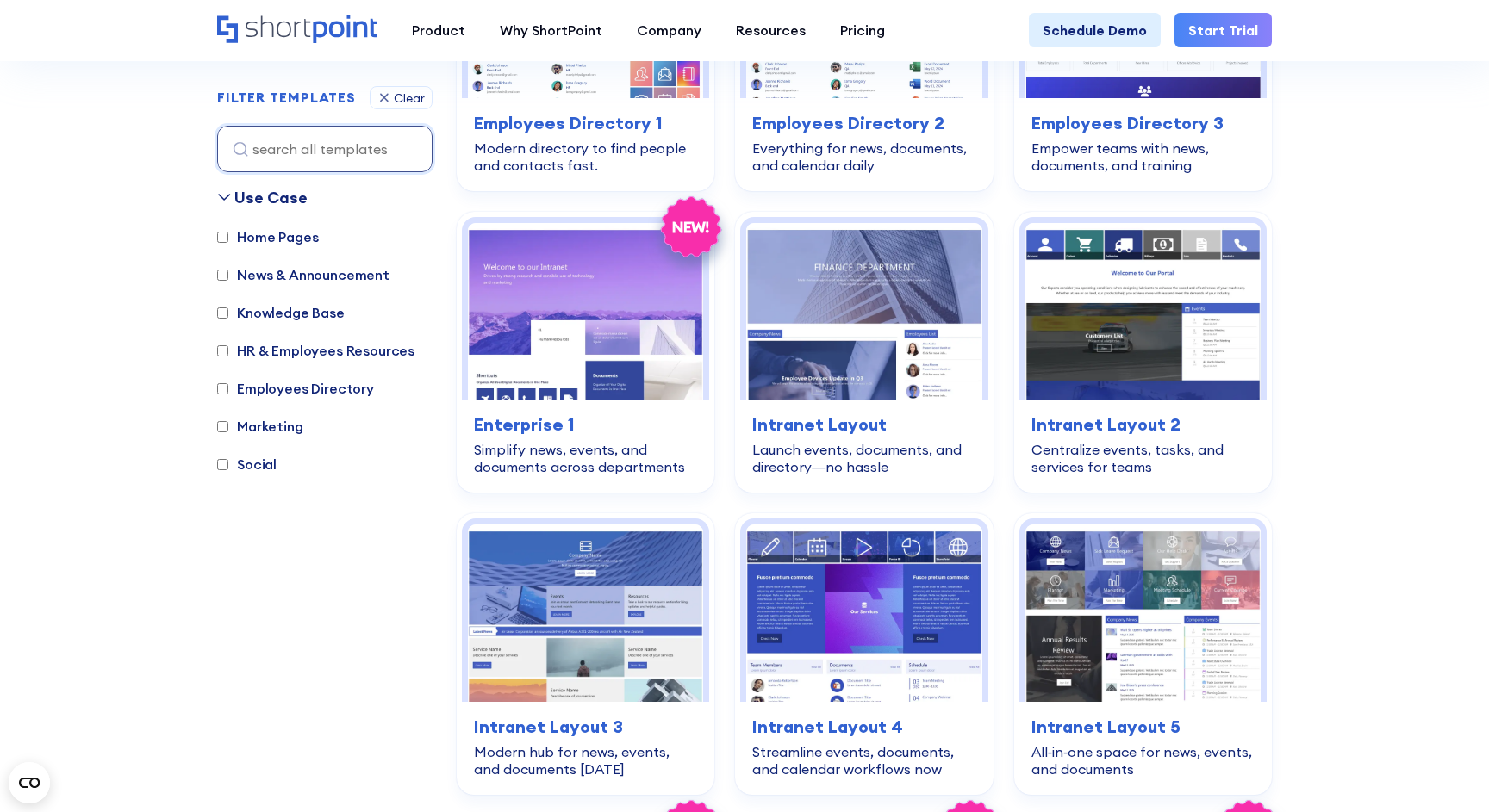
scroll to position [692, 0]
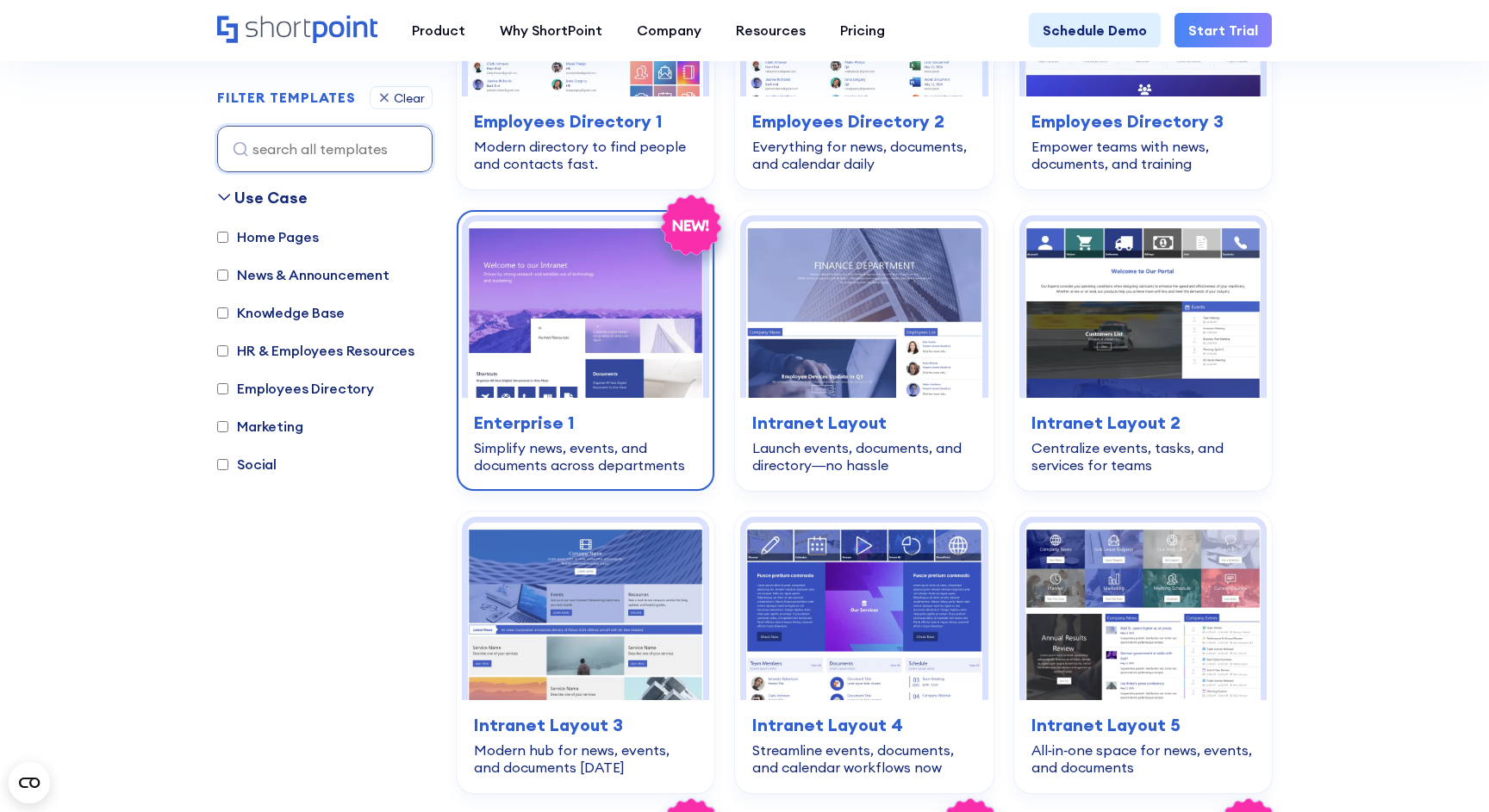
click at [573, 323] on img at bounding box center [586, 309] width 235 height 176
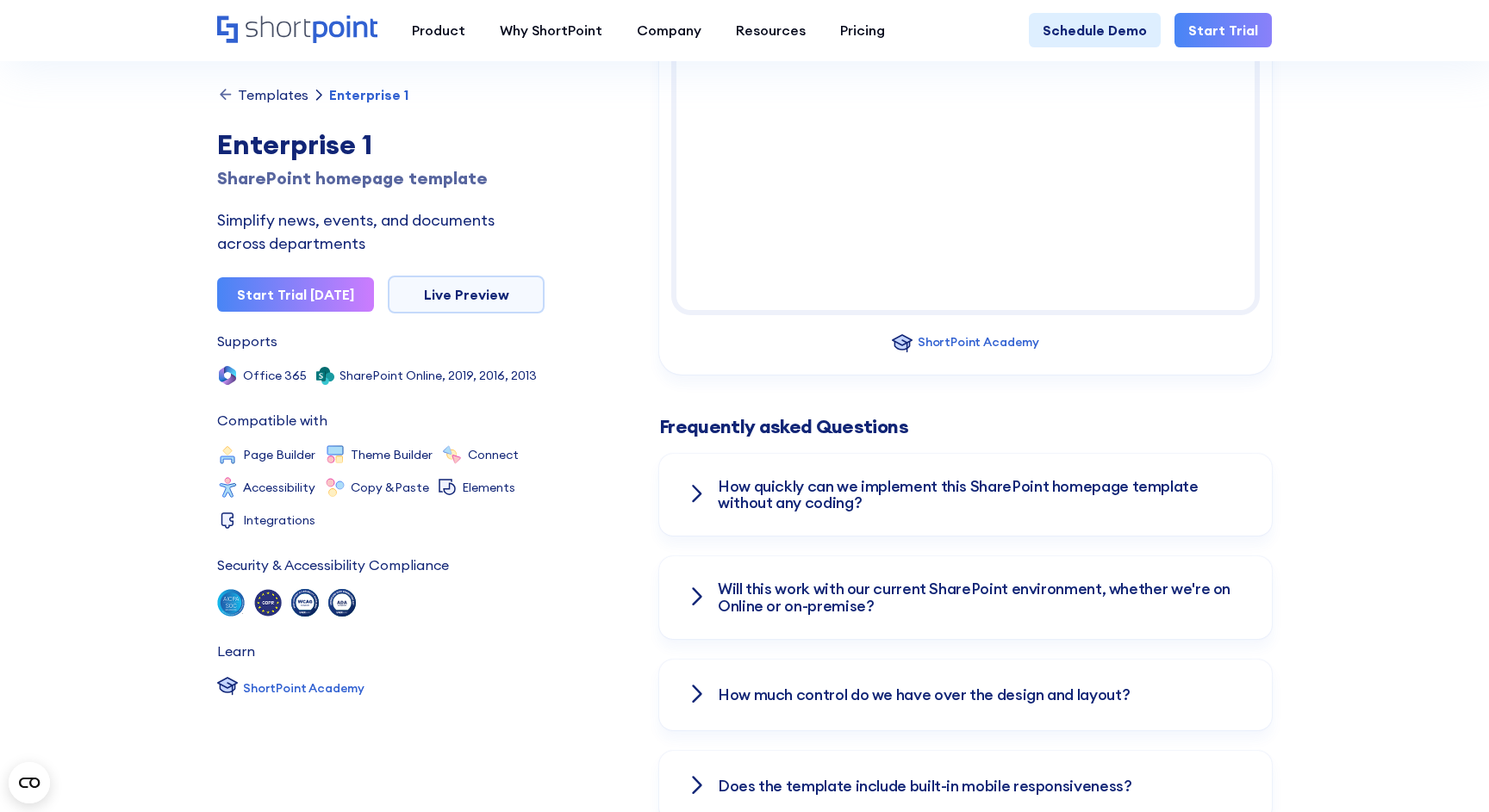
scroll to position [2066, 0]
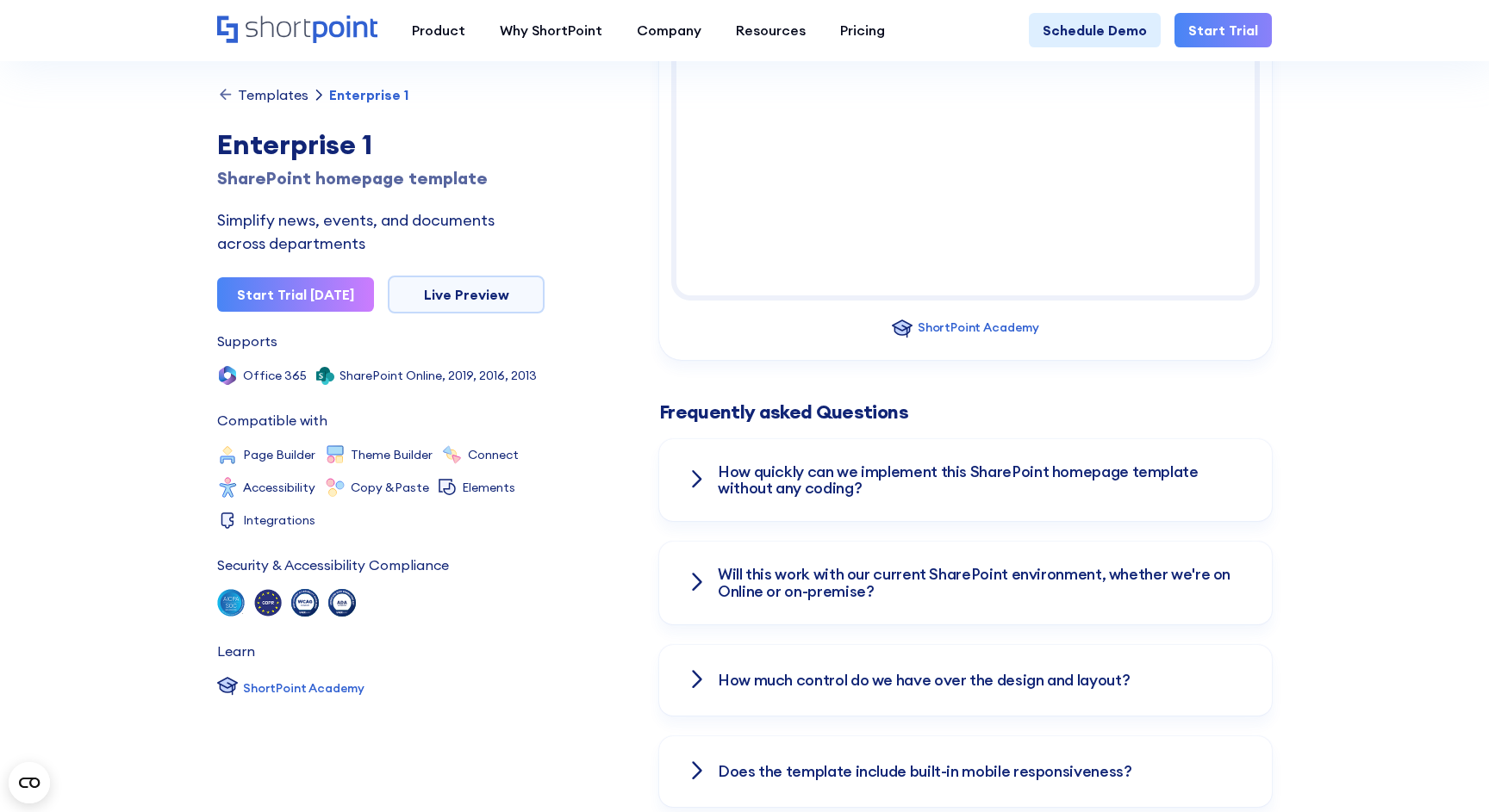
click at [867, 463] on h3 "How quickly can we implement this SharePoint homepage template without any codi…" at bounding box center [980, 480] width 527 height 34
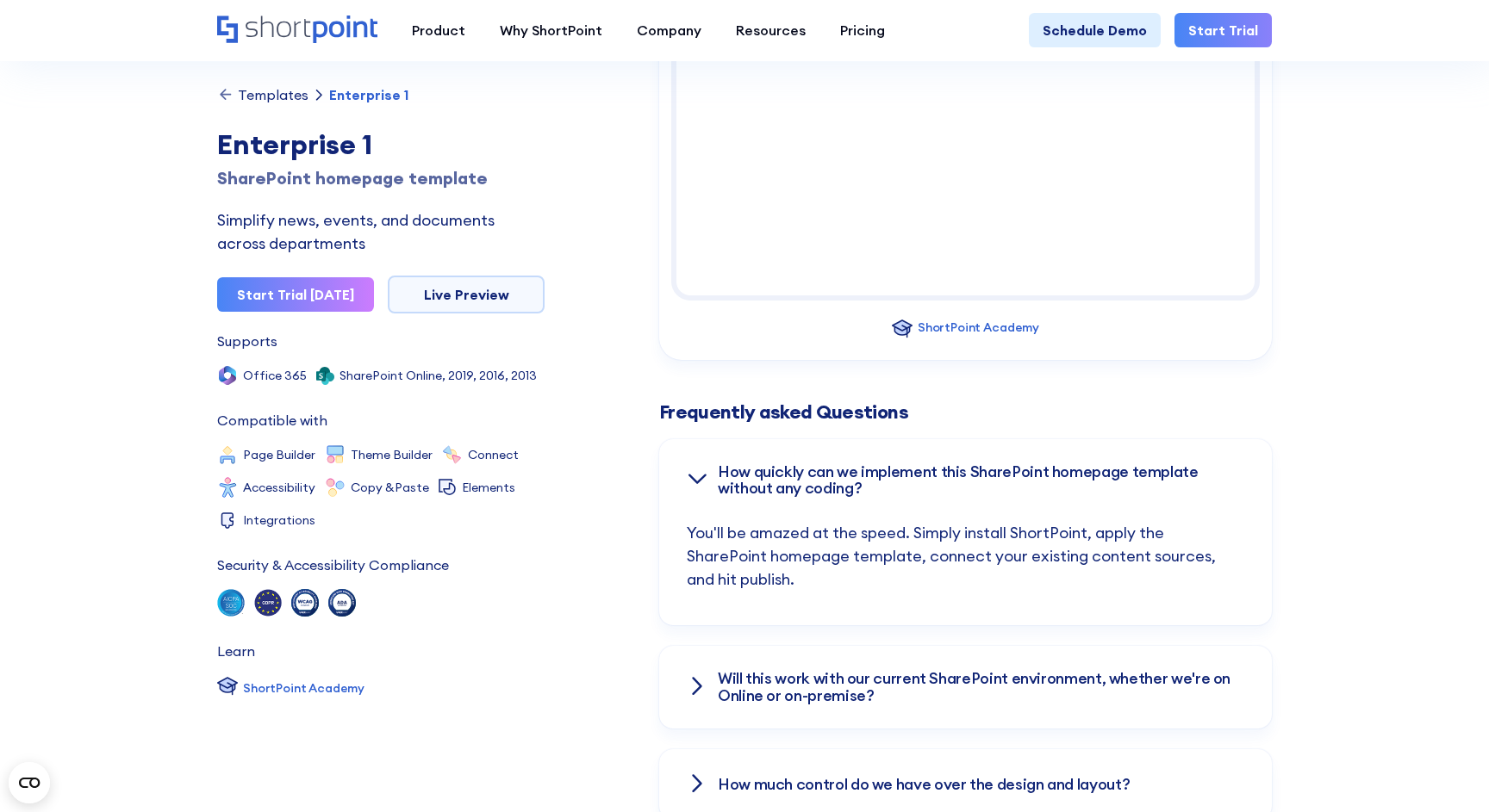
click at [867, 463] on h3 "How quickly can we implement this SharePoint homepage template without any codi…" at bounding box center [980, 480] width 527 height 34
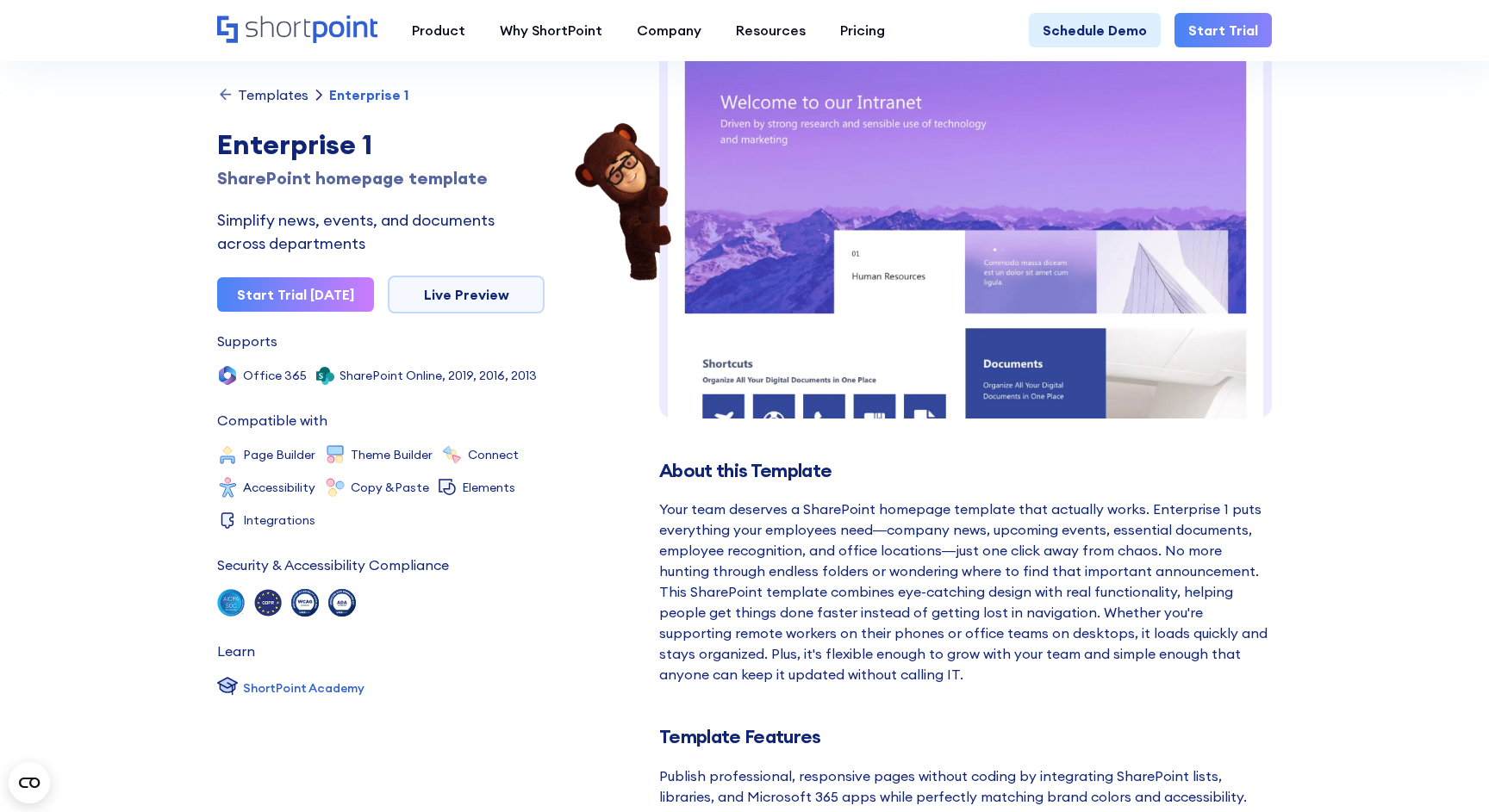
scroll to position [0, 0]
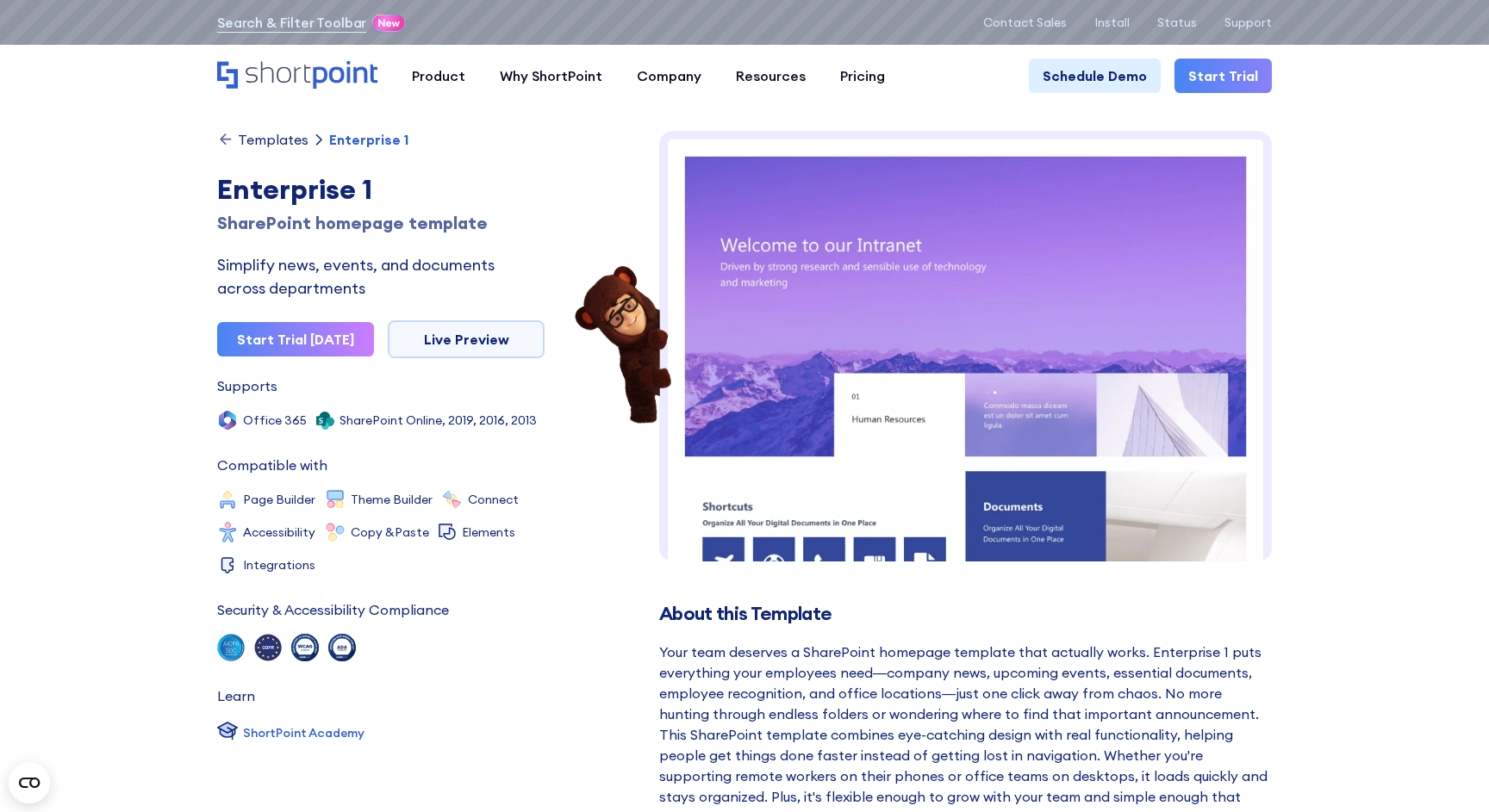
click at [306, 70] on icon "Home" at bounding box center [297, 74] width 160 height 28
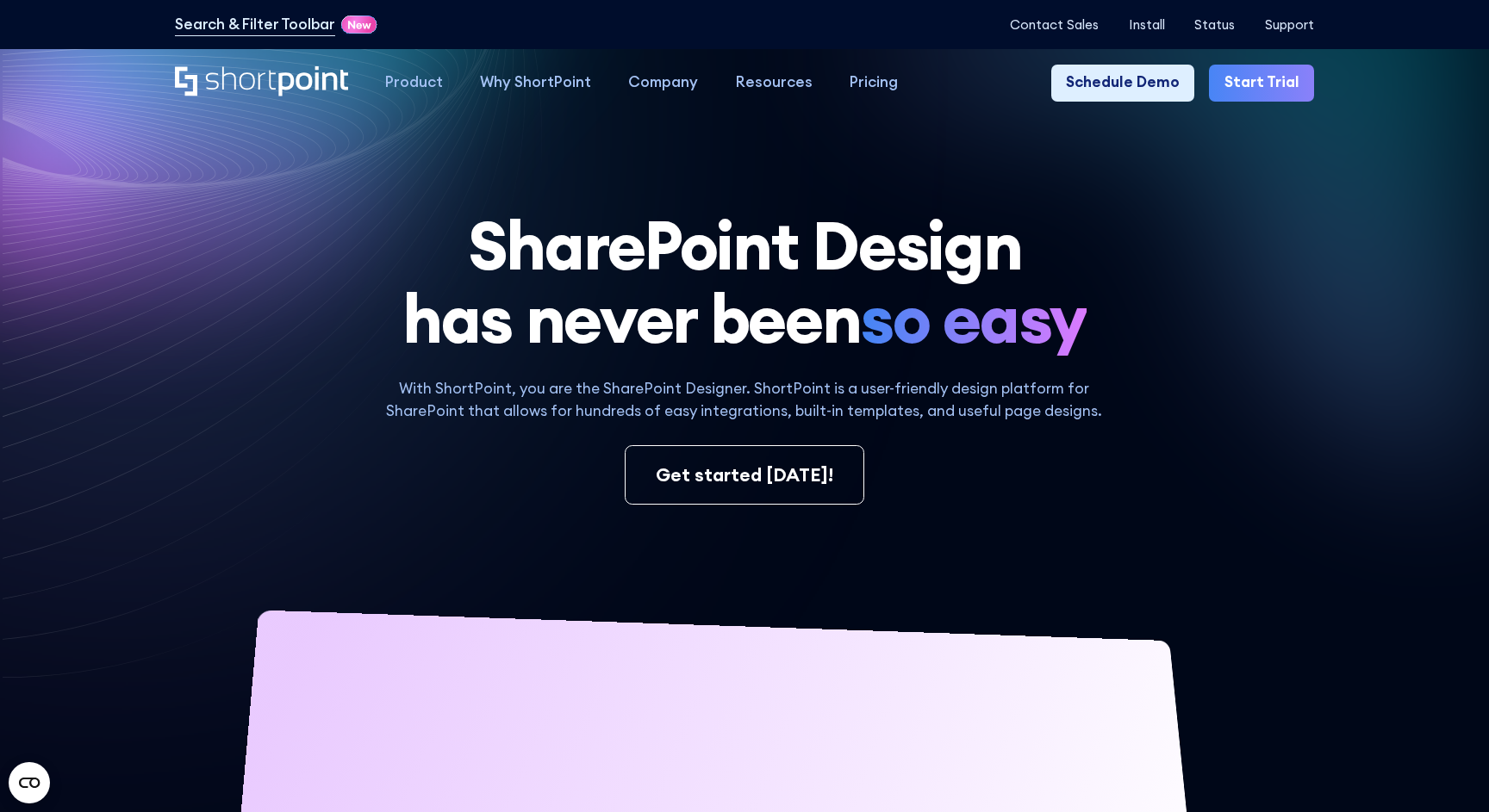
click at [1247, 70] on link "Start Trial" at bounding box center [1261, 83] width 105 height 37
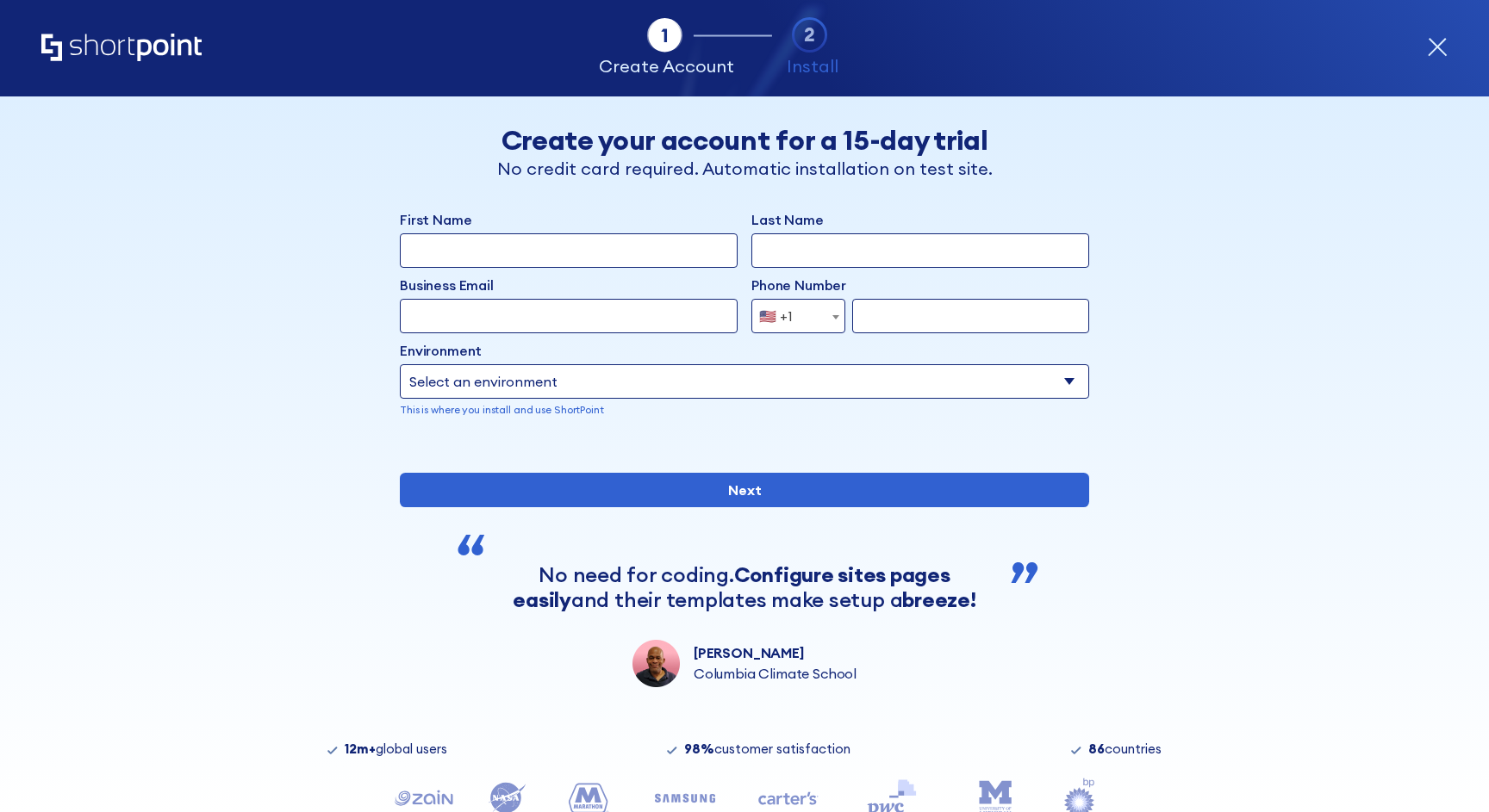
click at [1425, 378] on div "Tab 1 Tab 2 Tab 3 Tab 4 Tell us more about you New customer Existing customer B…" at bounding box center [744, 454] width 1489 height 715
click at [621, 387] on select "Select an environment Microsoft 365 SharePoint Online SharePoint Subscription E…" at bounding box center [744, 381] width 689 height 34
click at [400, 364] on select "Select an environment Microsoft 365 SharePoint Online SharePoint Subscription E…" at bounding box center [744, 381] width 689 height 34
click at [630, 383] on select "Select an environment Microsoft 365 SharePoint Online SharePoint Subscription E…" at bounding box center [744, 381] width 689 height 34
click at [400, 364] on select "Select an environment Microsoft 365 SharePoint Online SharePoint Subscription E…" at bounding box center [744, 381] width 689 height 34
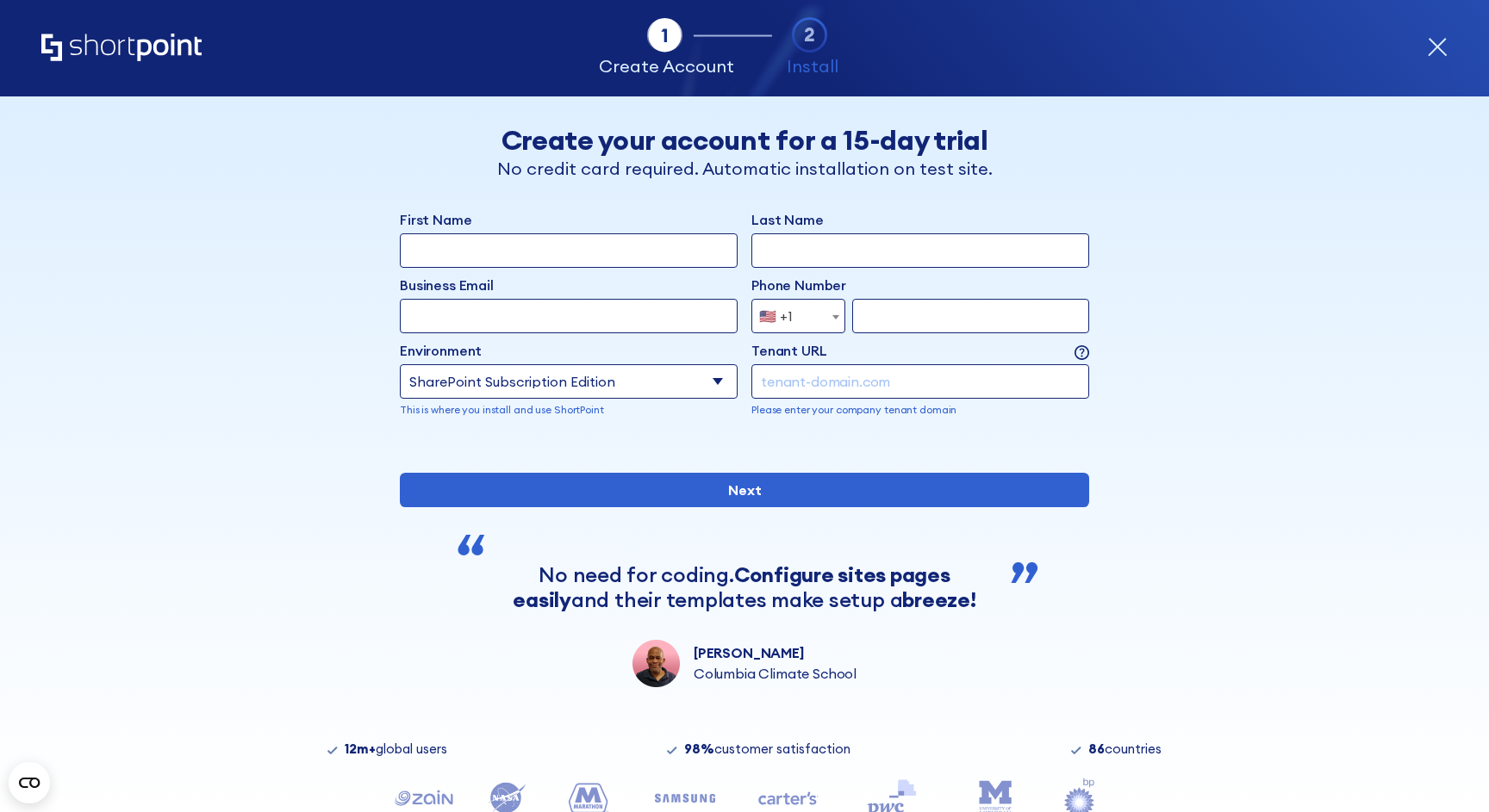
click at [649, 379] on select "Select an environment Microsoft 365 SharePoint Online SharePoint Subscription E…" at bounding box center [568, 381] width 338 height 34
click at [400, 364] on select "Select an environment Microsoft 365 SharePoint Online SharePoint Subscription E…" at bounding box center [568, 381] width 338 height 34
click at [625, 380] on select "Select an environment Microsoft 365 SharePoint Online SharePoint Subscription E…" at bounding box center [744, 381] width 689 height 34
select select "SharePoint SE"
click at [400, 364] on select "Select an environment Microsoft 365 SharePoint Online SharePoint Subscription E…" at bounding box center [744, 381] width 689 height 34
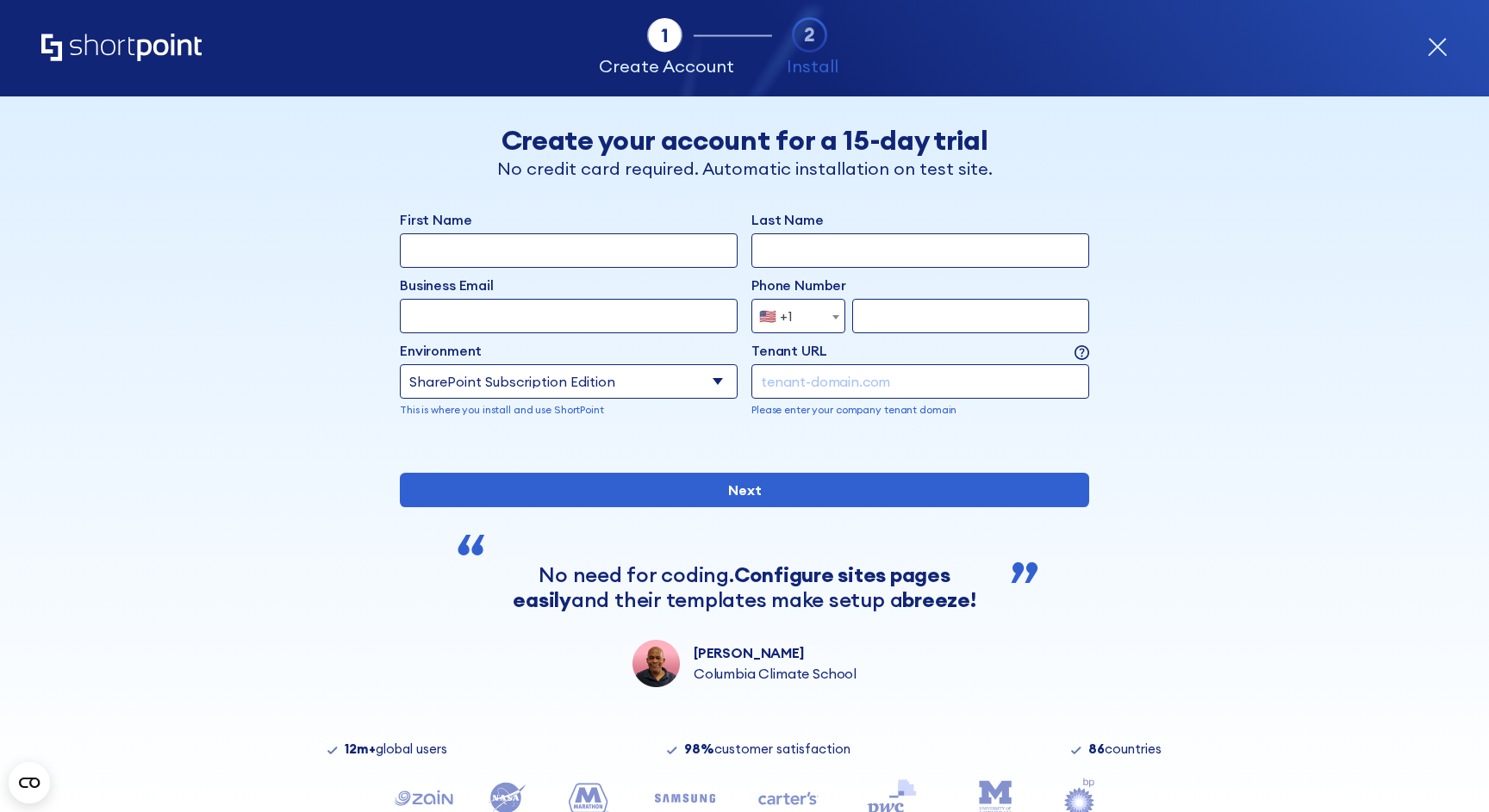
click at [879, 387] on input "form" at bounding box center [921, 381] width 338 height 34
click at [1236, 364] on div "Back Back Create your account for a 15-day trial No credit card required. Autom…" at bounding box center [744, 392] width 1054 height 591
click at [1228, 396] on div "Back Back Create your account for a 15-day trial No credit card required. Autom…" at bounding box center [744, 392] width 1054 height 591
click at [1442, 49] on icon "form" at bounding box center [1437, 47] width 21 height 21
